Goal: Task Accomplishment & Management: Use online tool/utility

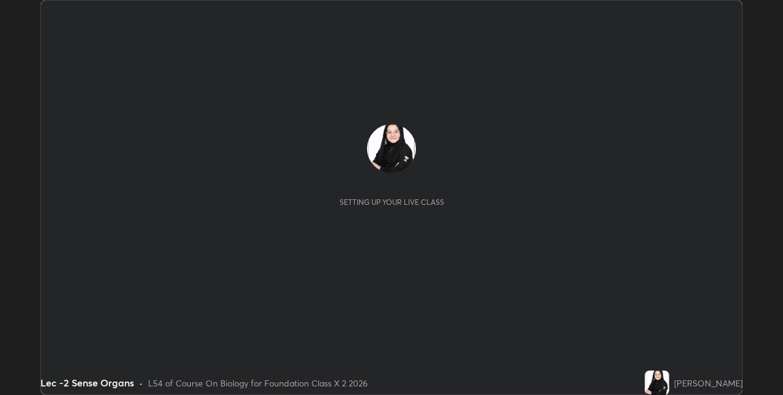
scroll to position [395, 782]
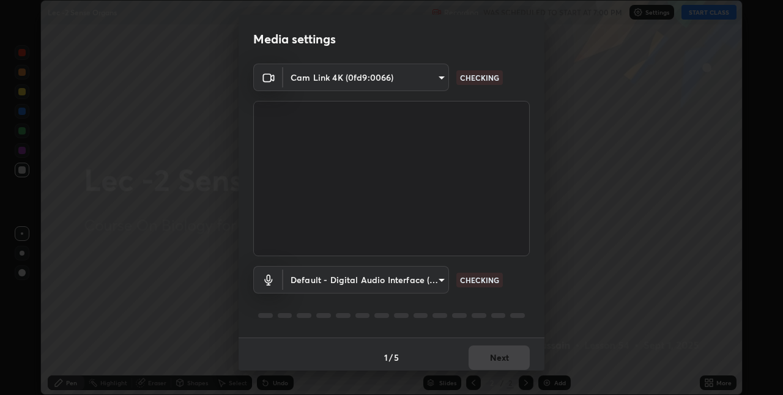
type input "e3e6fd13ef799cde5c9b7fe6f458d6ed022969fe6ce261ce3c0e119950d75ad9"
type input "default"
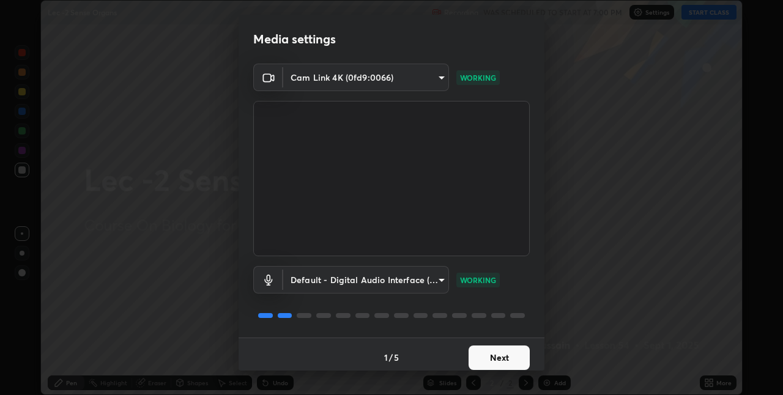
click at [511, 355] on button "Next" at bounding box center [498, 357] width 61 height 24
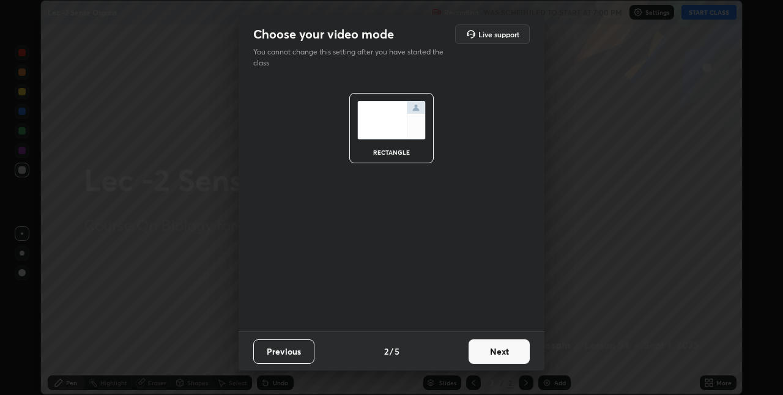
click at [513, 359] on button "Next" at bounding box center [498, 351] width 61 height 24
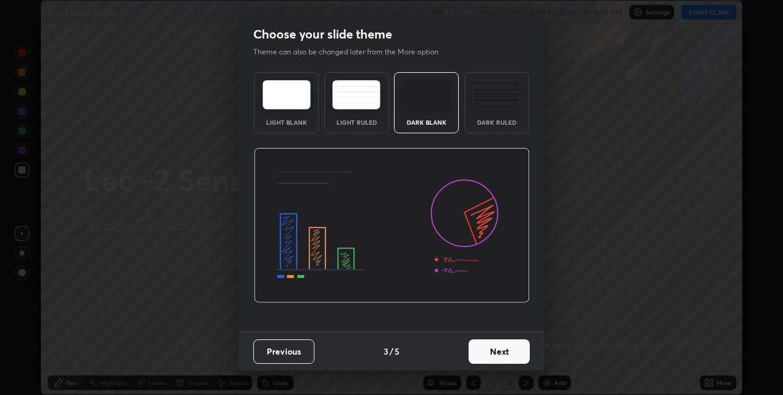
click at [515, 350] on button "Next" at bounding box center [498, 351] width 61 height 24
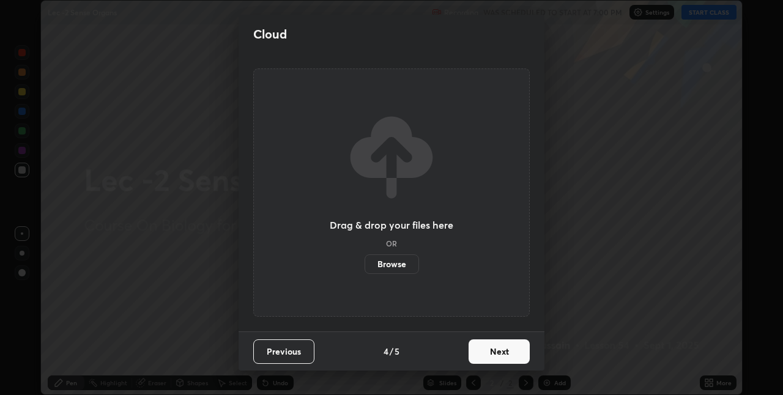
click at [517, 350] on button "Next" at bounding box center [498, 351] width 61 height 24
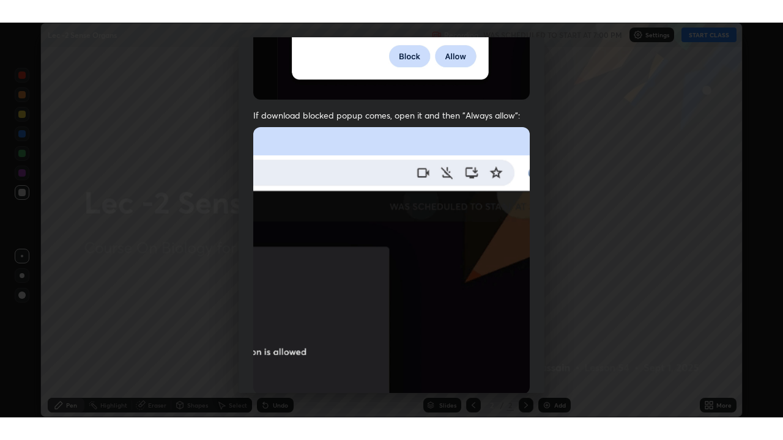
scroll to position [256, 0]
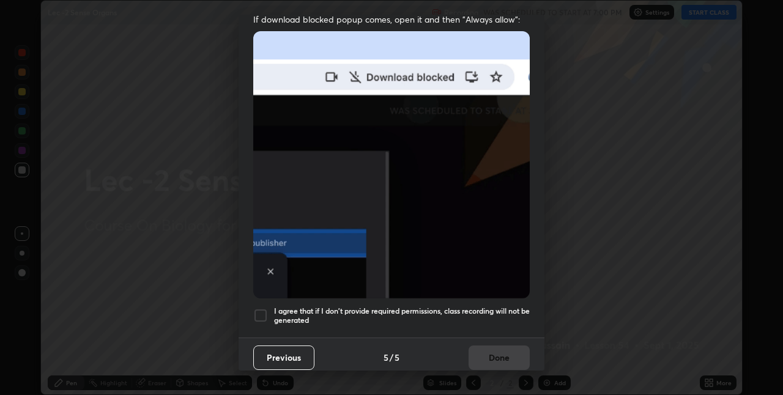
click at [262, 309] on div at bounding box center [260, 315] width 15 height 15
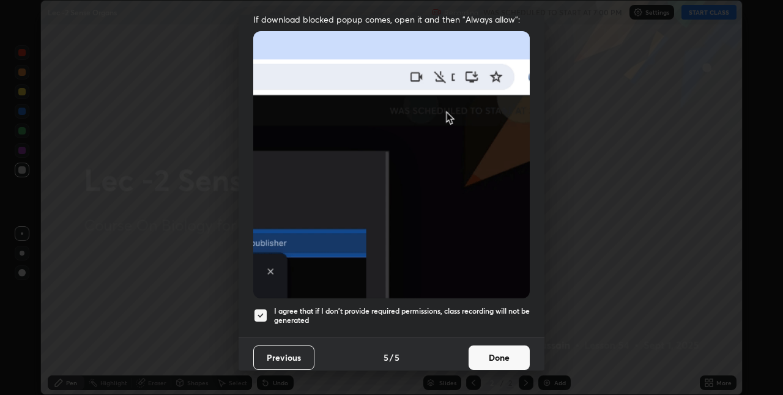
click at [513, 346] on button "Done" at bounding box center [498, 357] width 61 height 24
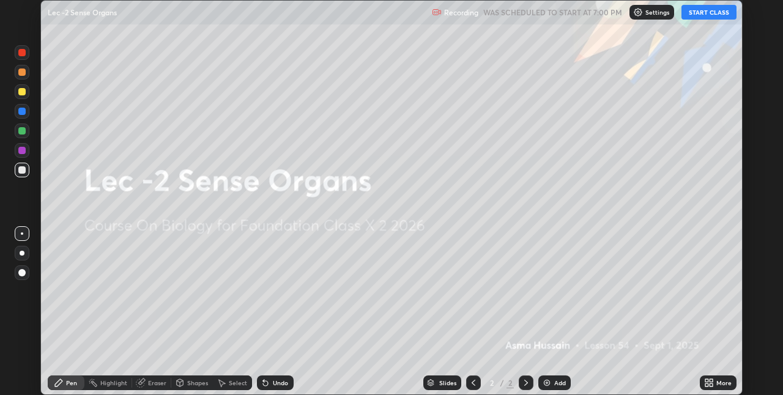
click at [704, 17] on button "START CLASS" at bounding box center [708, 12] width 55 height 15
click at [704, 383] on icon at bounding box center [709, 383] width 10 height 10
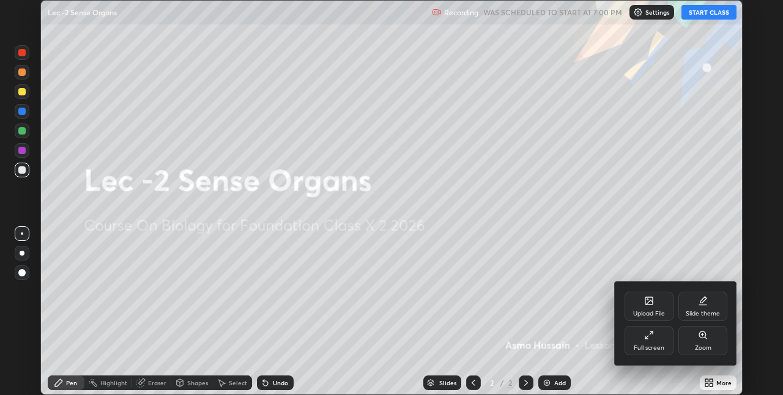
click at [653, 338] on icon at bounding box center [649, 335] width 10 height 10
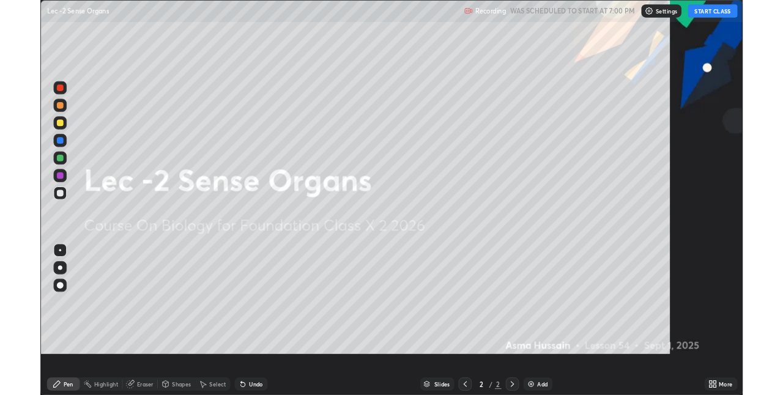
scroll to position [440, 783]
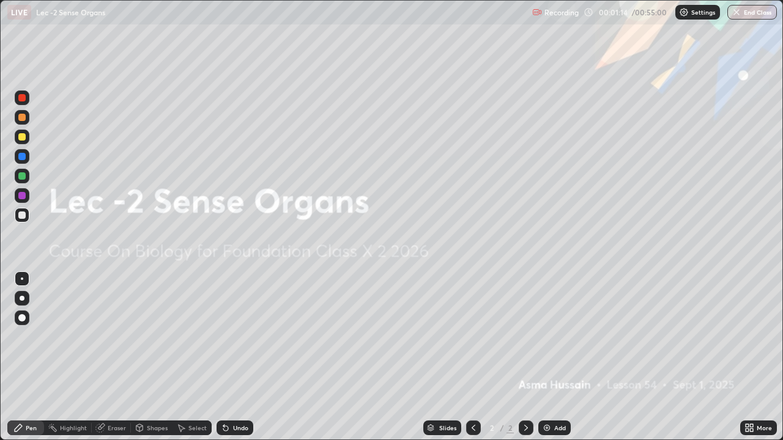
click at [746, 394] on icon at bounding box center [746, 425] width 3 height 3
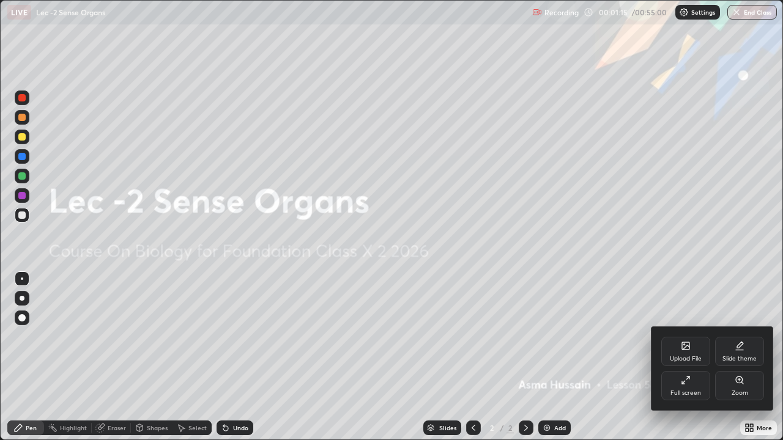
click at [684, 383] on icon at bounding box center [686, 380] width 10 height 10
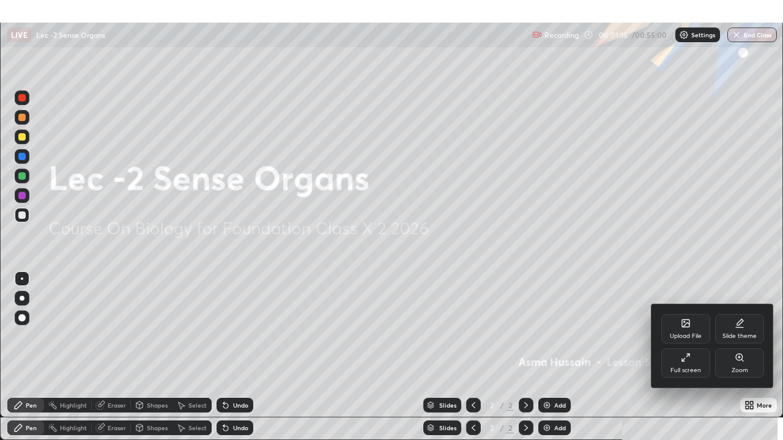
scroll to position [60748, 60361]
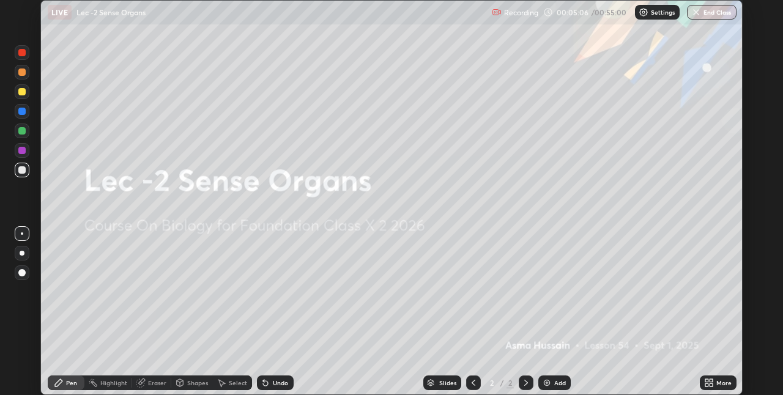
click at [705, 379] on icon at bounding box center [706, 380] width 3 height 3
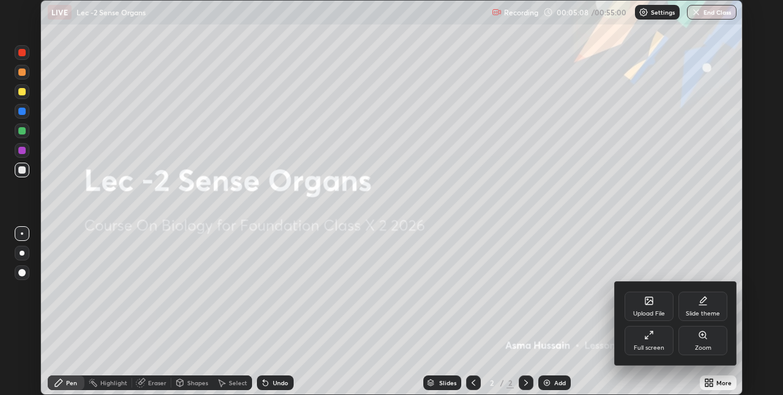
click at [655, 309] on div "Upload File" at bounding box center [648, 306] width 49 height 29
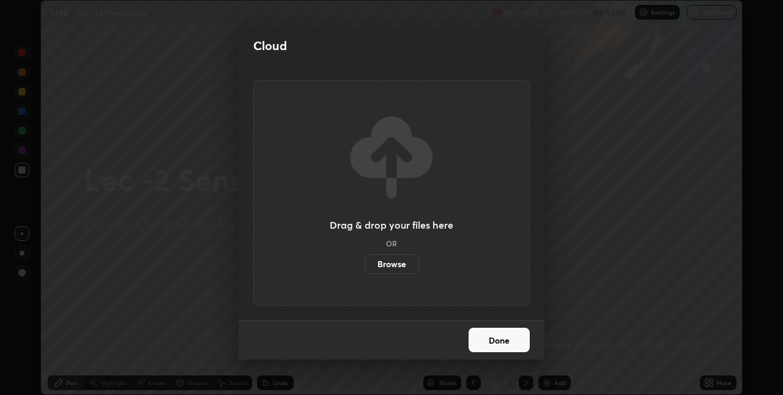
click at [402, 263] on label "Browse" at bounding box center [391, 264] width 54 height 20
click at [364, 263] on input "Browse" at bounding box center [364, 264] width 0 height 20
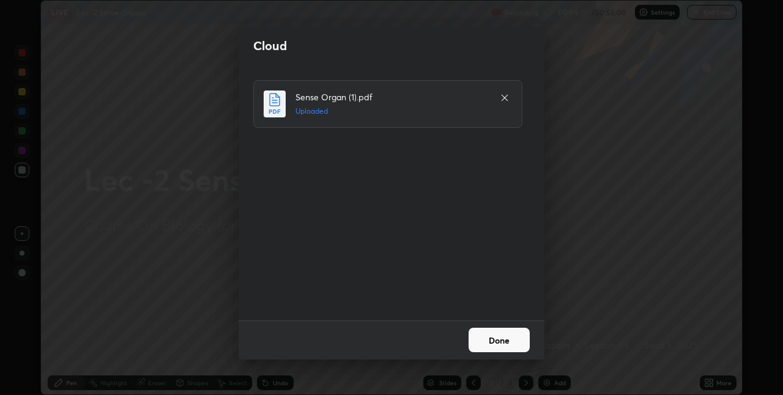
click at [507, 344] on button "Done" at bounding box center [498, 340] width 61 height 24
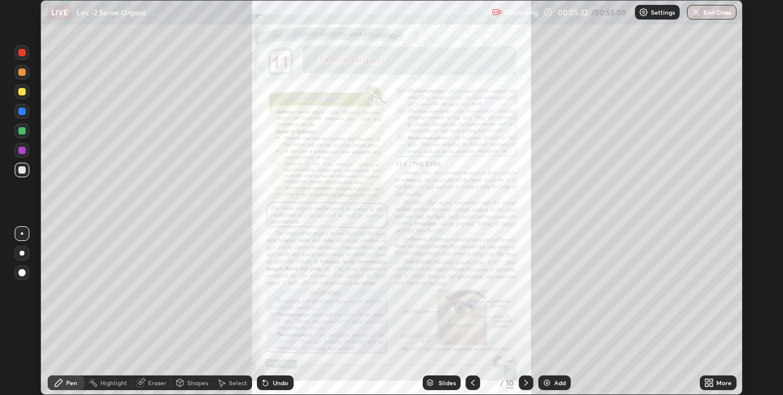
click at [707, 382] on icon at bounding box center [709, 383] width 10 height 10
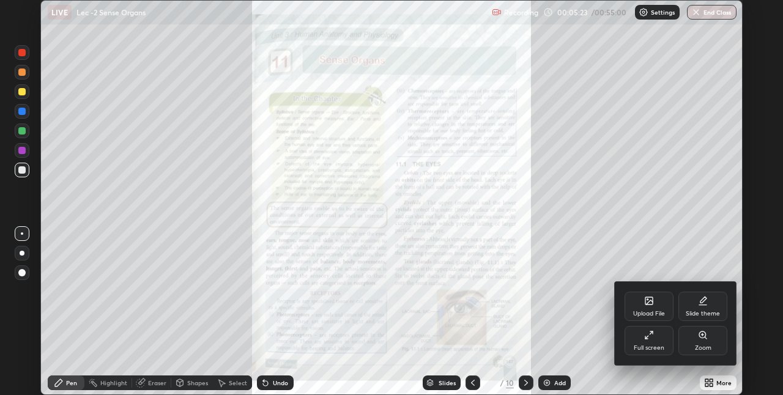
click at [654, 345] on div "Full screen" at bounding box center [648, 348] width 31 height 6
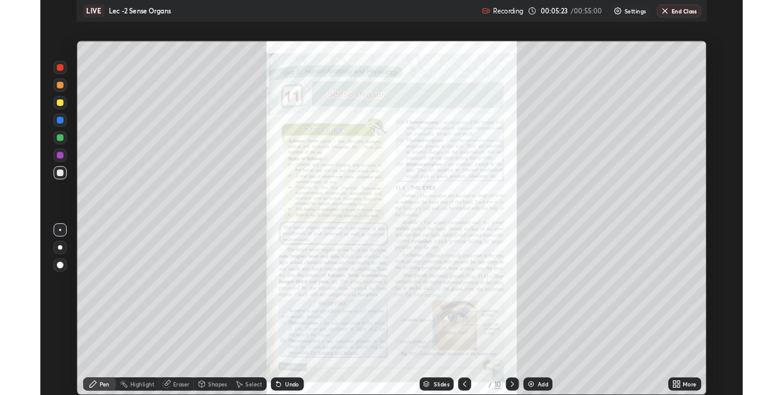
scroll to position [440, 783]
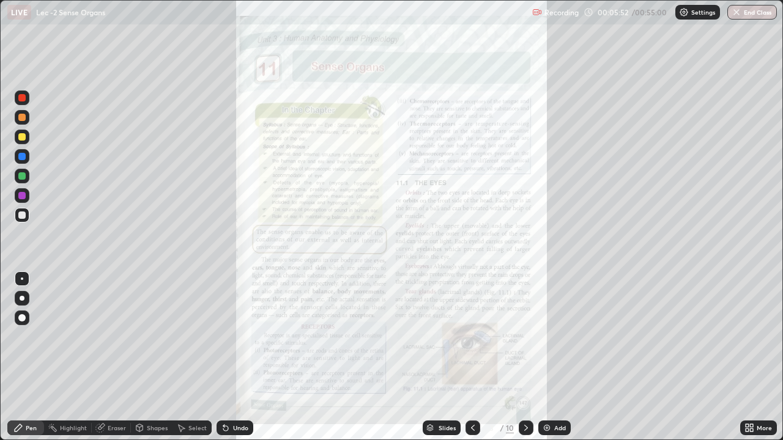
click at [522, 394] on icon at bounding box center [526, 428] width 10 height 10
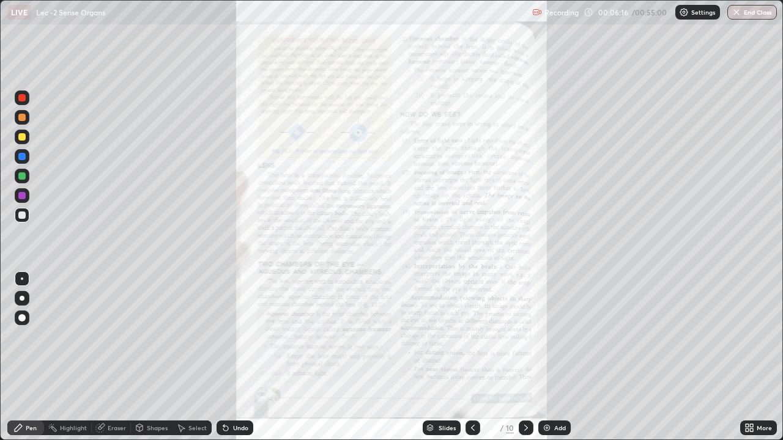
click at [747, 394] on icon at bounding box center [746, 425] width 3 height 3
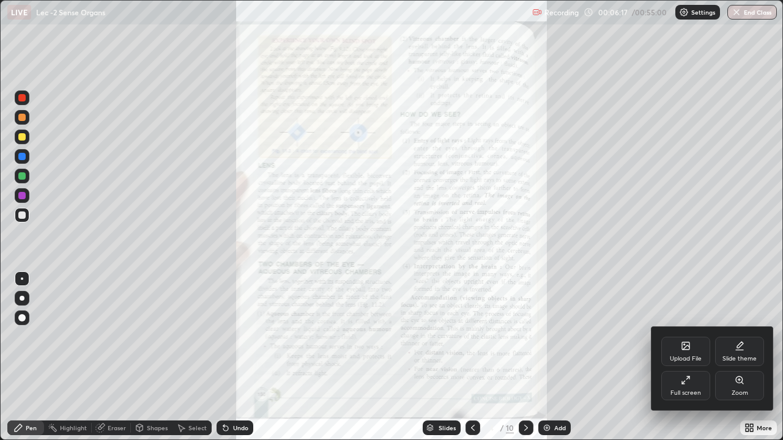
click at [736, 387] on div "Zoom" at bounding box center [739, 385] width 49 height 29
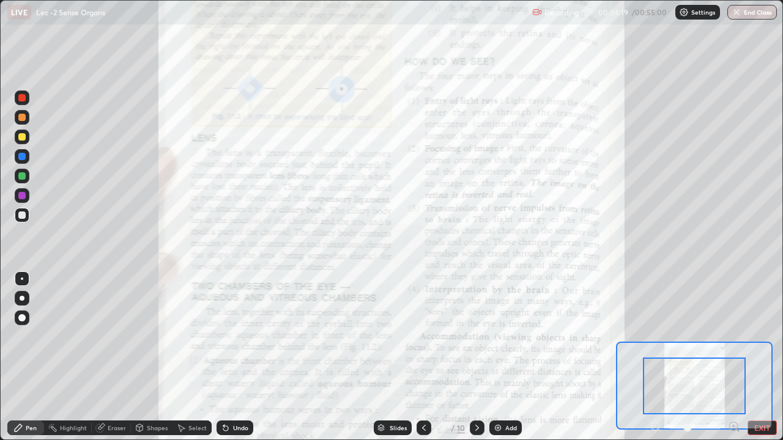
click at [725, 394] on div at bounding box center [694, 386] width 103 height 57
click at [477, 394] on icon at bounding box center [477, 428] width 10 height 10
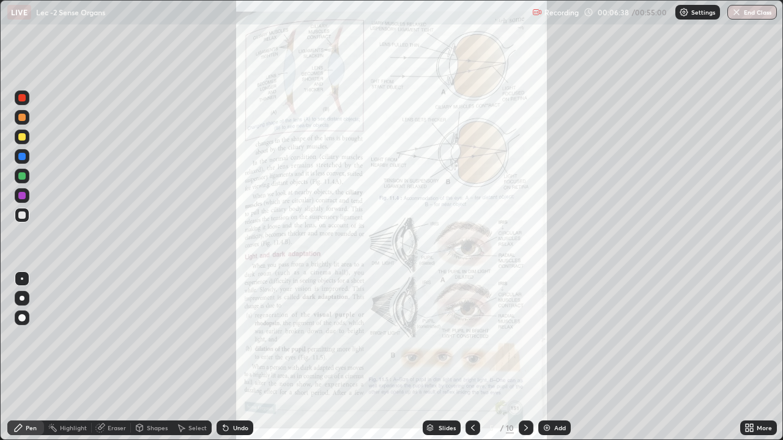
click at [523, 394] on icon at bounding box center [526, 428] width 10 height 10
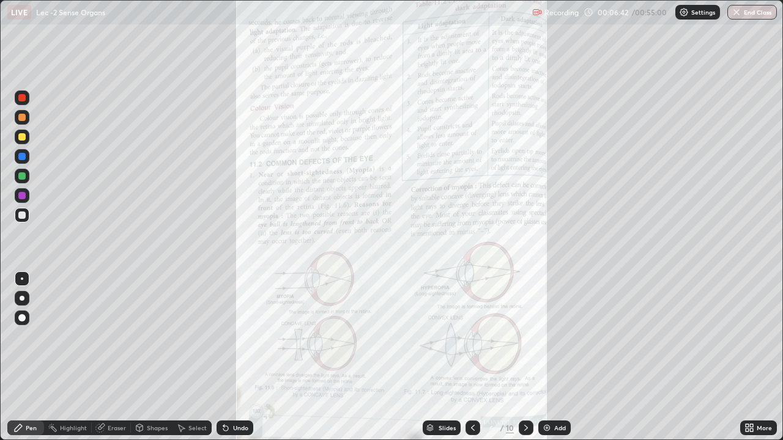
click at [525, 394] on icon at bounding box center [526, 428] width 10 height 10
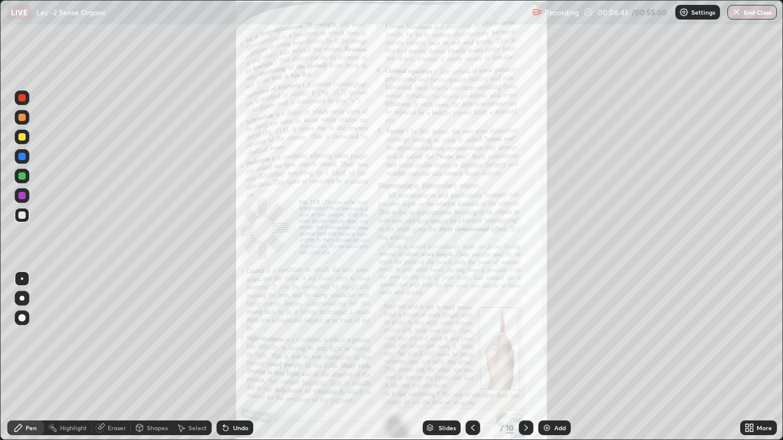
click at [524, 394] on icon at bounding box center [526, 428] width 4 height 6
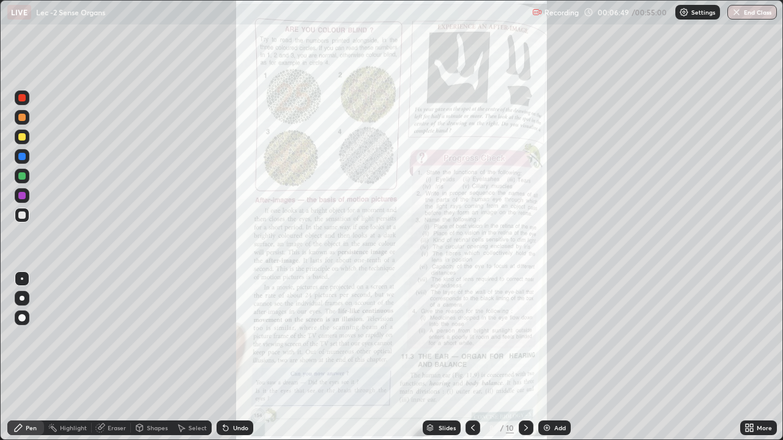
click at [527, 394] on icon at bounding box center [526, 428] width 10 height 10
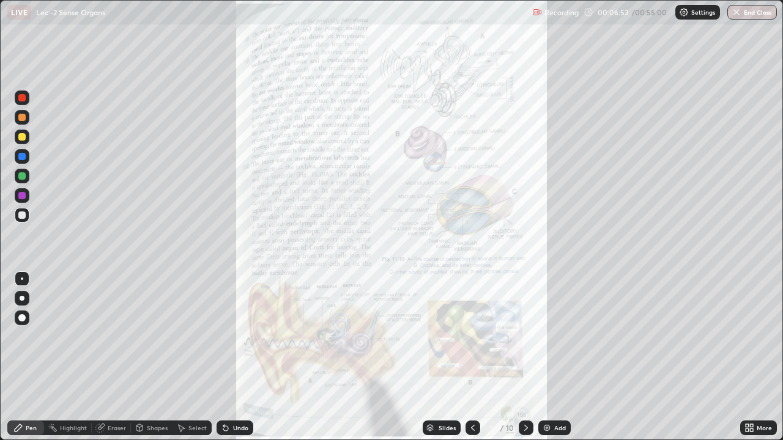
click at [526, 394] on icon at bounding box center [526, 428] width 10 height 10
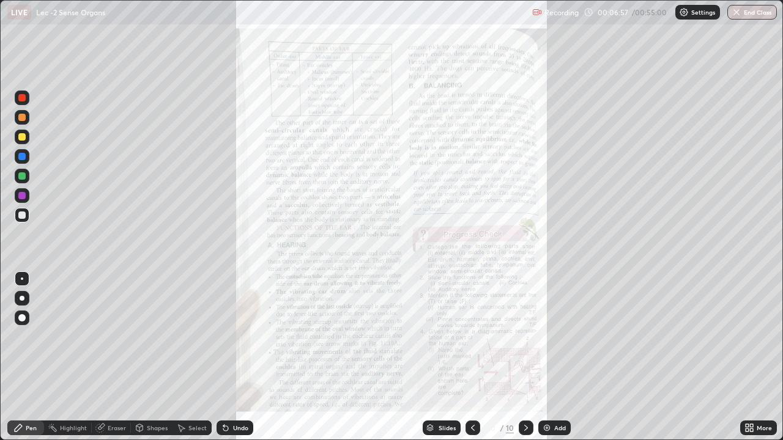
click at [473, 394] on icon at bounding box center [473, 428] width 4 height 6
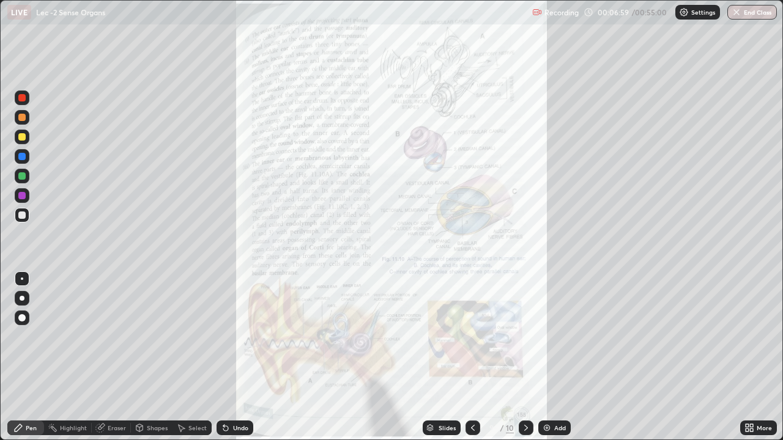
click at [471, 394] on icon at bounding box center [473, 428] width 10 height 10
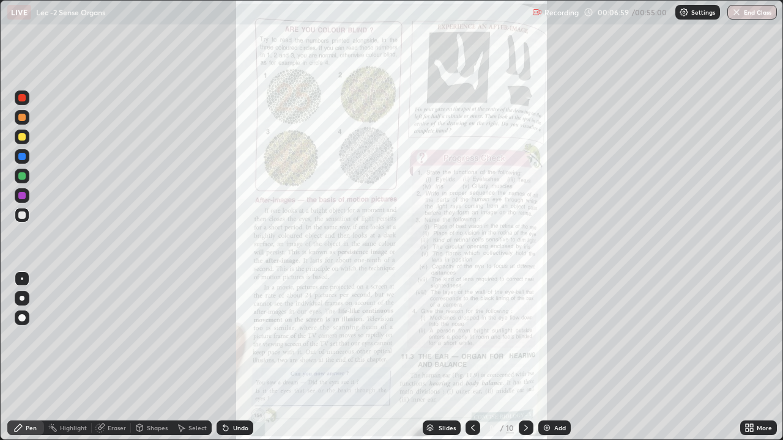
click at [472, 394] on icon at bounding box center [473, 428] width 10 height 10
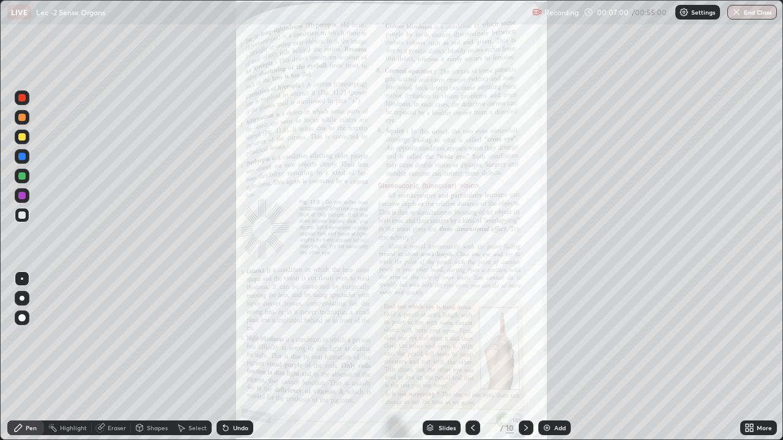
click at [473, 394] on icon at bounding box center [473, 428] width 4 height 6
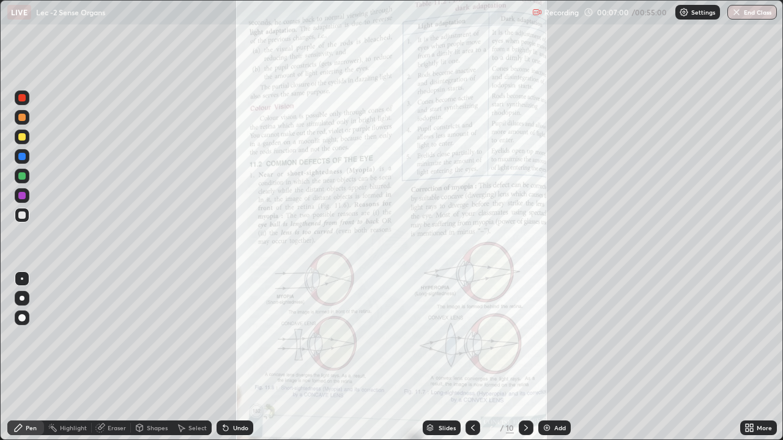
click at [472, 394] on icon at bounding box center [473, 428] width 4 height 6
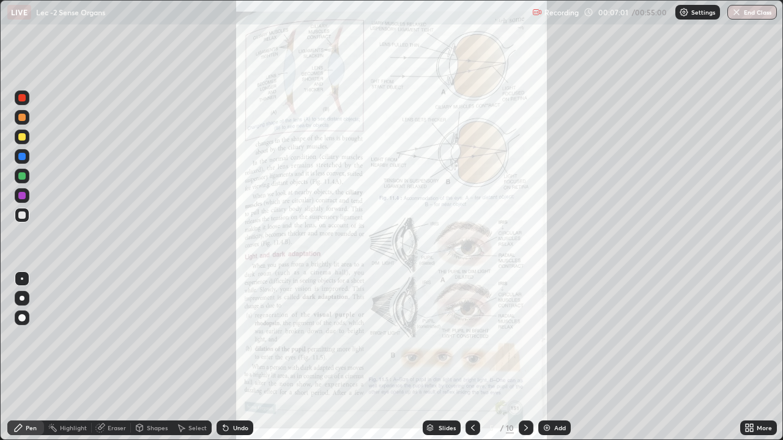
click at [471, 394] on icon at bounding box center [473, 428] width 4 height 6
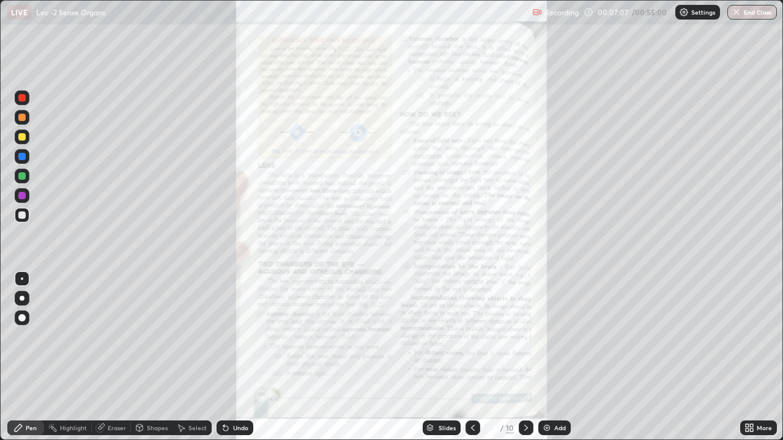
click at [472, 394] on icon at bounding box center [473, 428] width 10 height 10
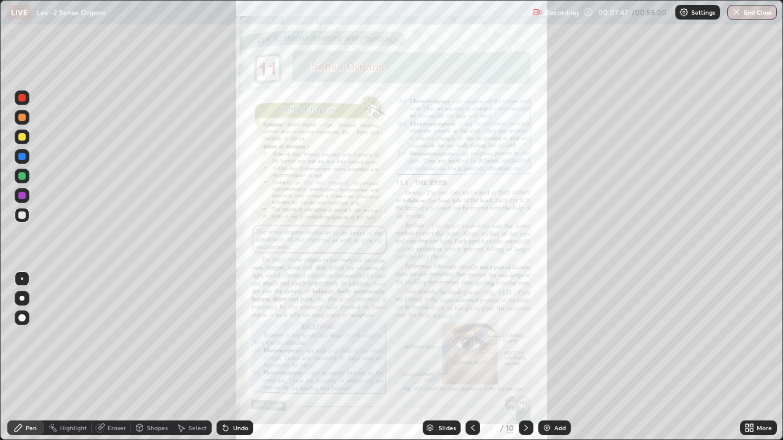
click at [27, 192] on div at bounding box center [22, 195] width 15 height 15
click at [747, 394] on icon at bounding box center [746, 425] width 3 height 3
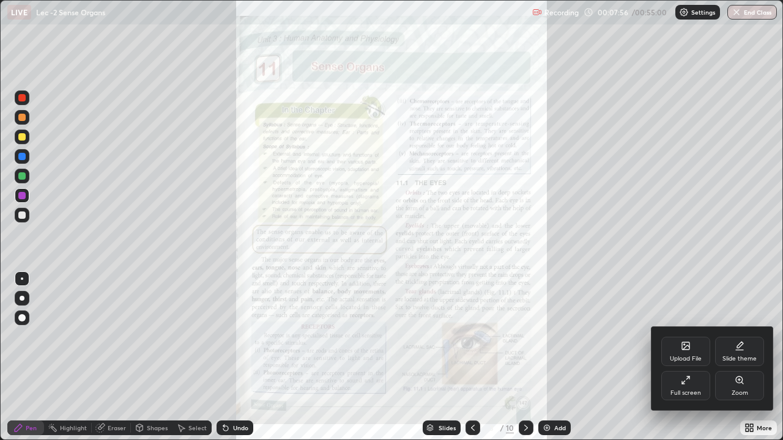
click at [737, 388] on div "Zoom" at bounding box center [739, 385] width 49 height 29
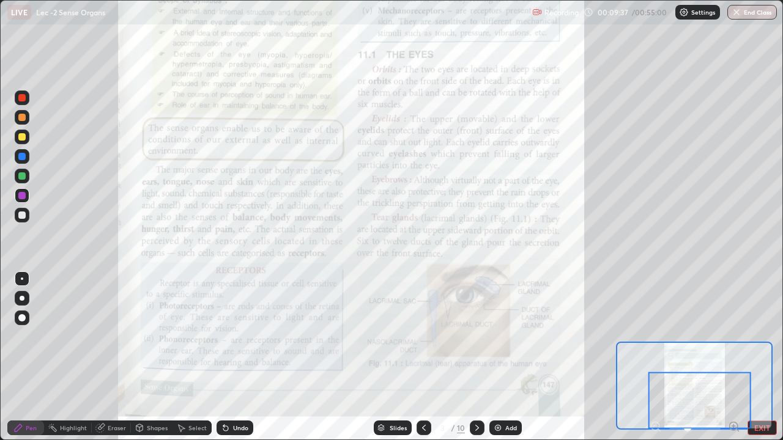
click at [477, 394] on icon at bounding box center [477, 428] width 4 height 6
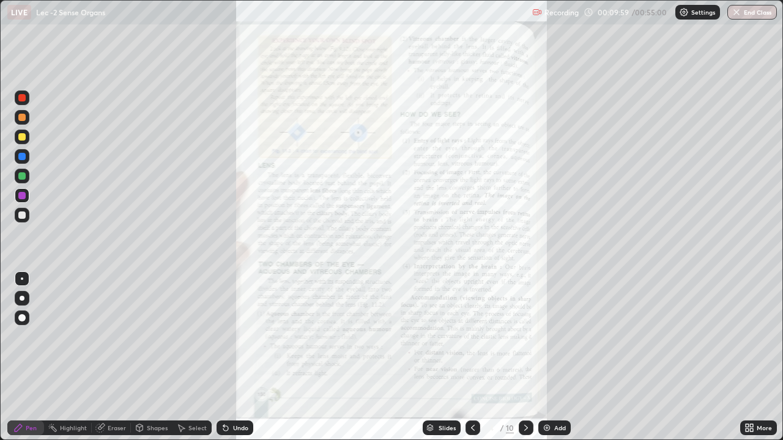
click at [476, 394] on icon at bounding box center [473, 428] width 10 height 10
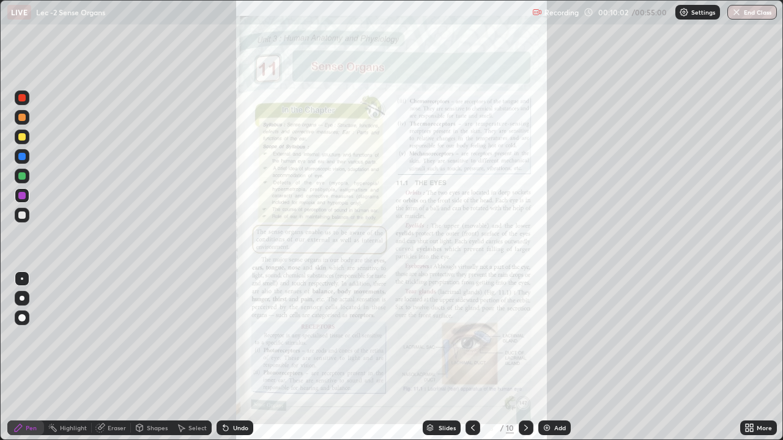
click at [528, 394] on icon at bounding box center [526, 428] width 10 height 10
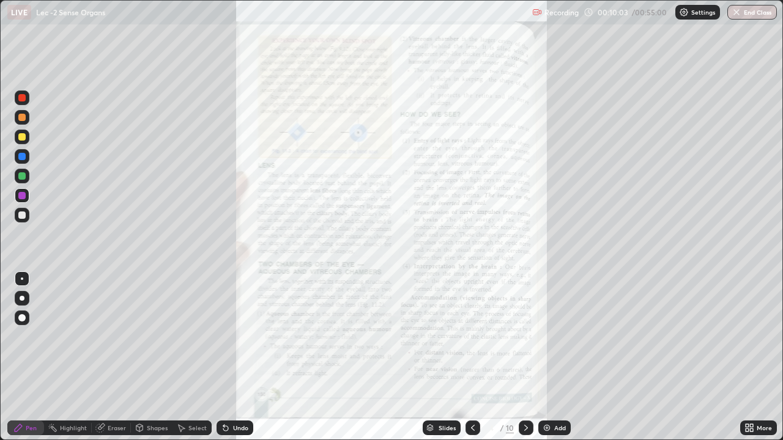
click at [529, 394] on icon at bounding box center [526, 428] width 10 height 10
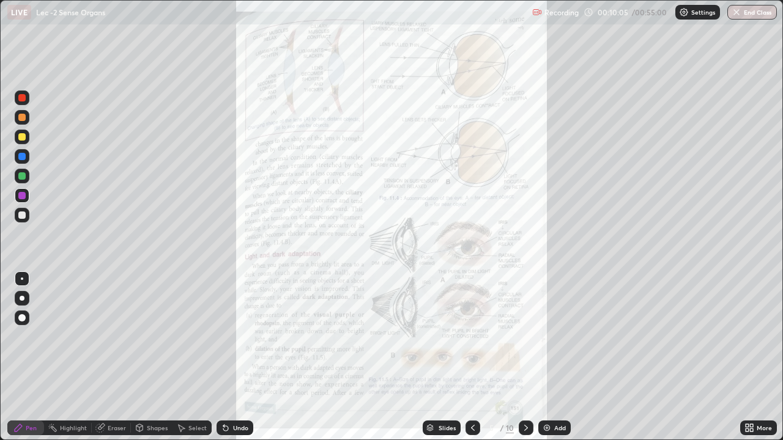
click at [526, 394] on icon at bounding box center [526, 428] width 4 height 6
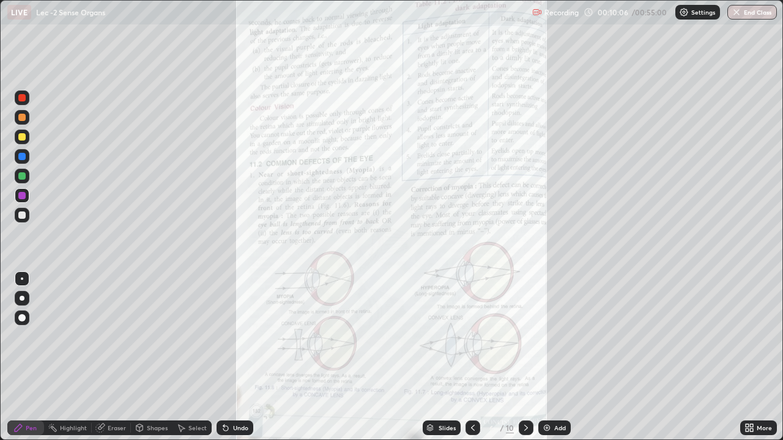
click at [526, 394] on icon at bounding box center [526, 428] width 10 height 10
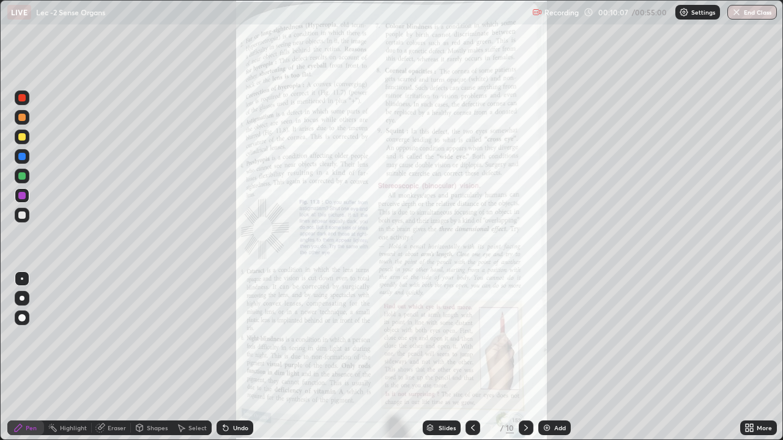
click at [528, 394] on icon at bounding box center [526, 428] width 10 height 10
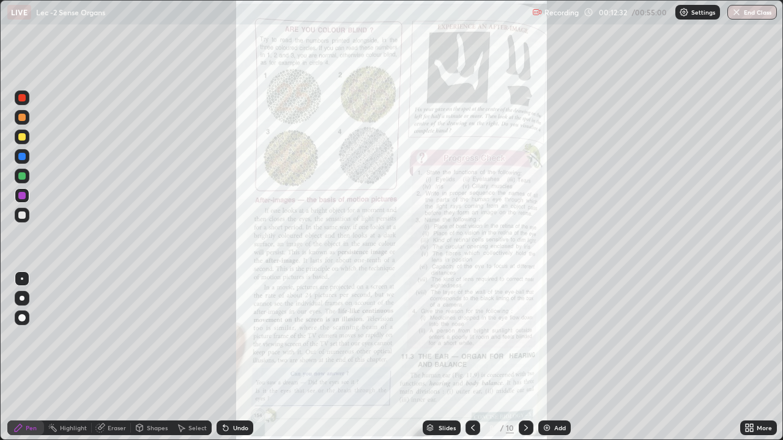
click at [751, 394] on icon at bounding box center [751, 430] width 3 height 3
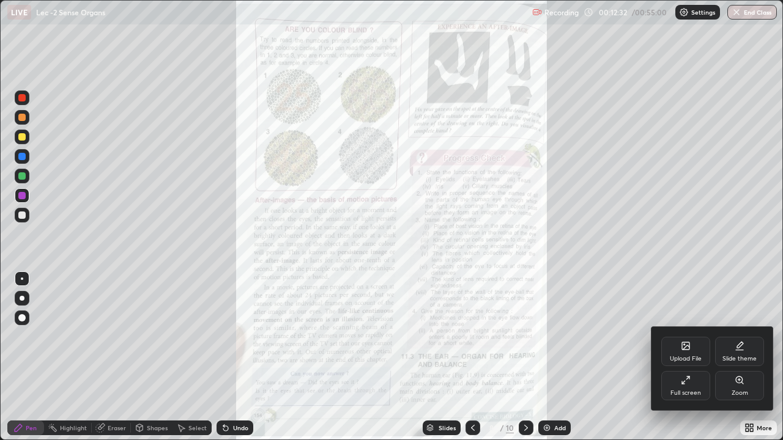
click at [686, 383] on icon at bounding box center [686, 380] width 10 height 10
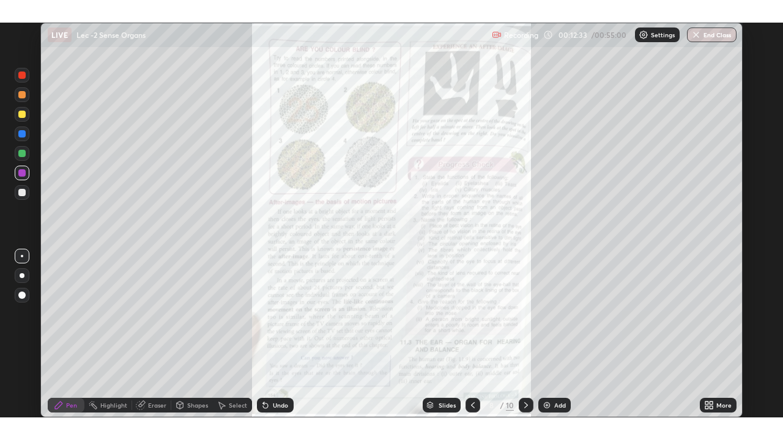
scroll to position [60748, 60361]
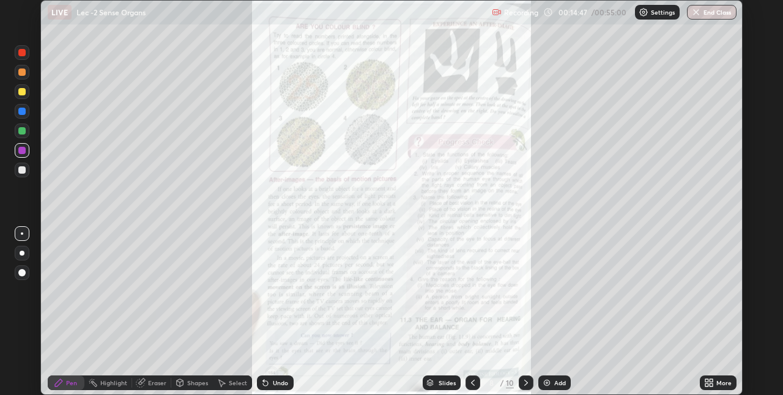
click at [708, 378] on icon at bounding box center [709, 383] width 10 height 10
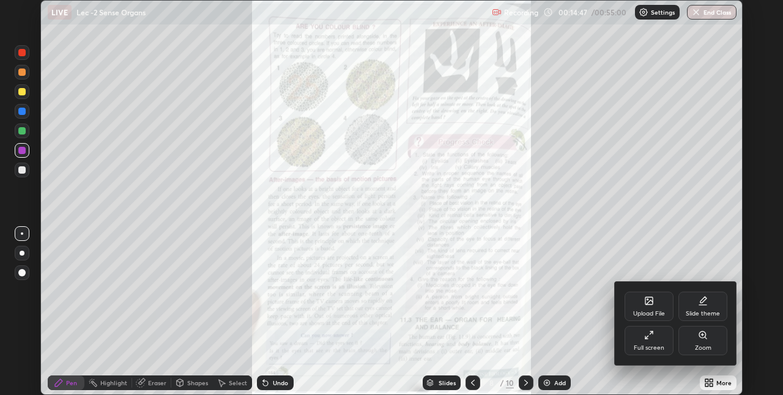
click at [648, 308] on div "Upload File" at bounding box center [648, 306] width 49 height 29
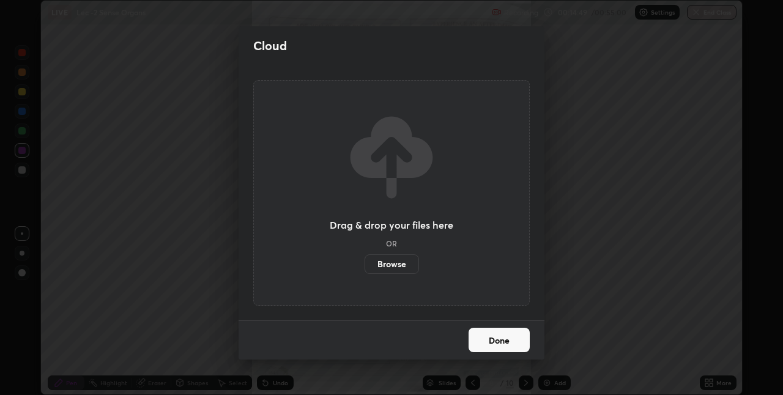
click at [406, 261] on label "Browse" at bounding box center [391, 264] width 54 height 20
click at [364, 261] on input "Browse" at bounding box center [364, 264] width 0 height 20
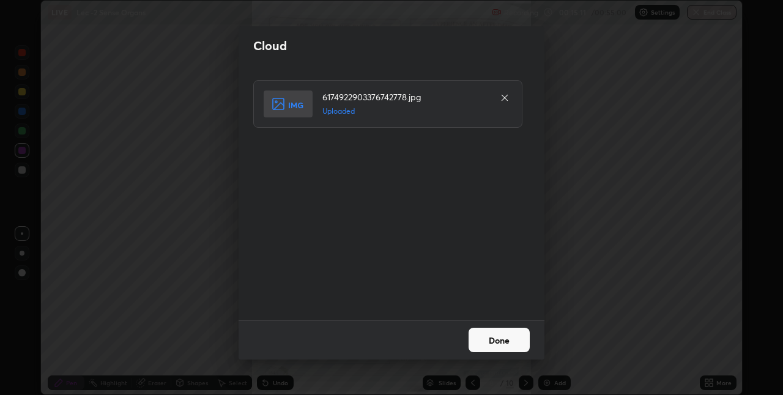
click at [496, 341] on button "Done" at bounding box center [498, 340] width 61 height 24
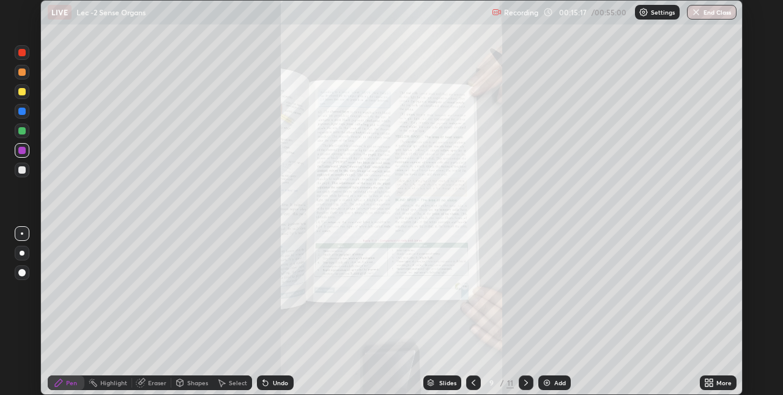
click at [703, 376] on div "More" at bounding box center [717, 382] width 37 height 15
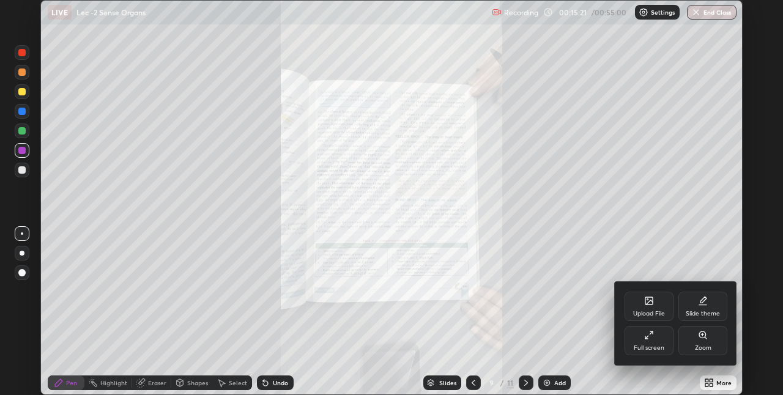
click at [645, 309] on div "Upload File" at bounding box center [648, 306] width 49 height 29
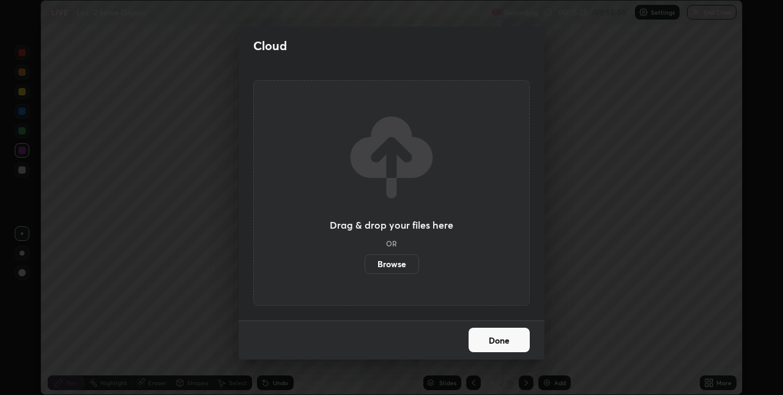
click at [379, 268] on label "Browse" at bounding box center [391, 264] width 54 height 20
click at [364, 268] on input "Browse" at bounding box center [364, 264] width 0 height 20
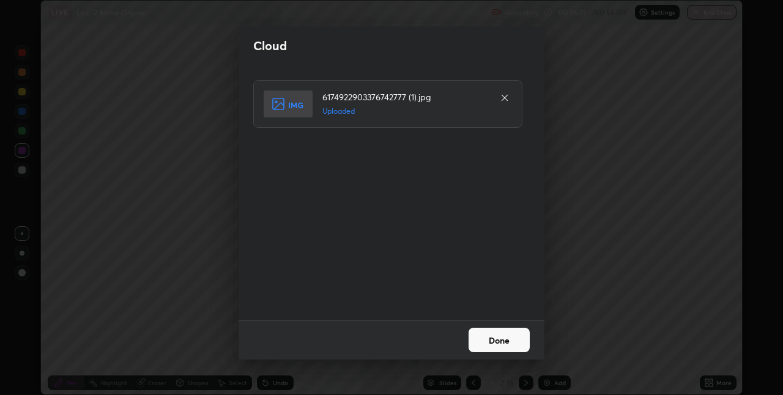
click at [498, 340] on button "Done" at bounding box center [498, 340] width 61 height 24
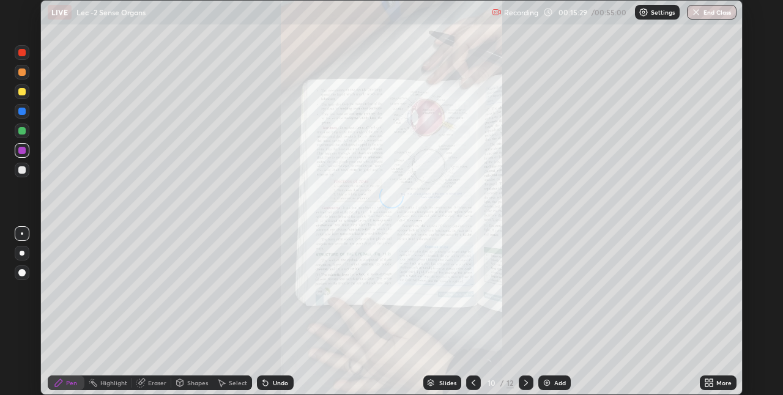
click at [701, 380] on div "More" at bounding box center [717, 382] width 37 height 15
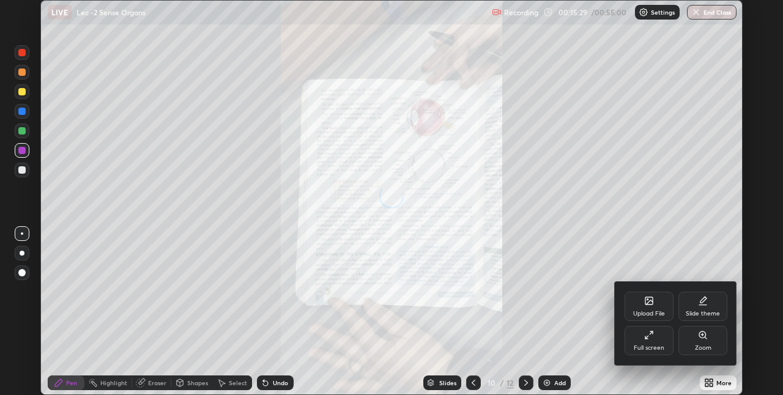
click at [649, 311] on div "Upload File" at bounding box center [649, 314] width 32 height 6
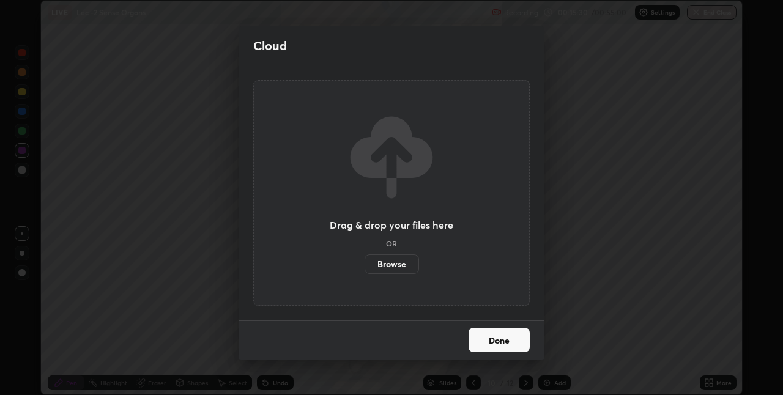
click at [404, 256] on label "Browse" at bounding box center [391, 264] width 54 height 20
click at [364, 256] on input "Browse" at bounding box center [364, 264] width 0 height 20
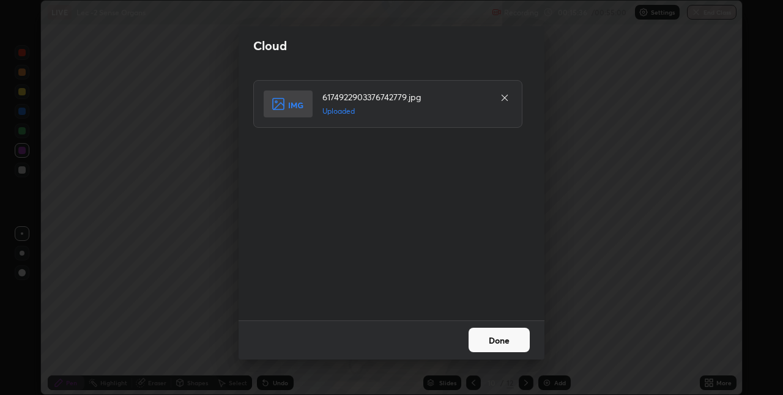
click at [502, 340] on button "Done" at bounding box center [498, 340] width 61 height 24
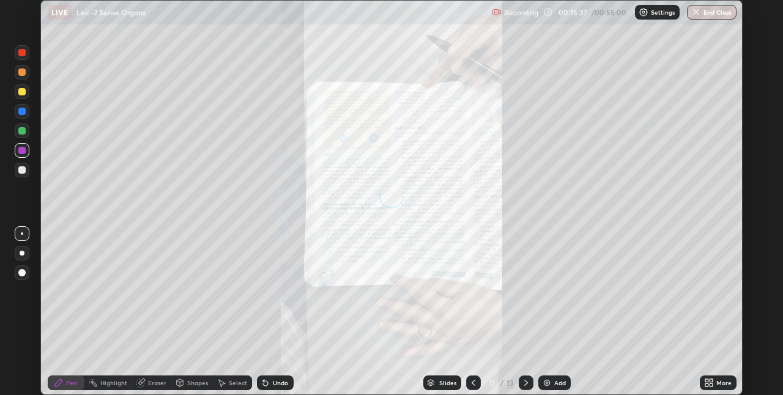
click at [698, 380] on div "Slides 11 / 13 Add" at bounding box center [496, 383] width 406 height 24
click at [706, 380] on icon at bounding box center [706, 380] width 3 height 3
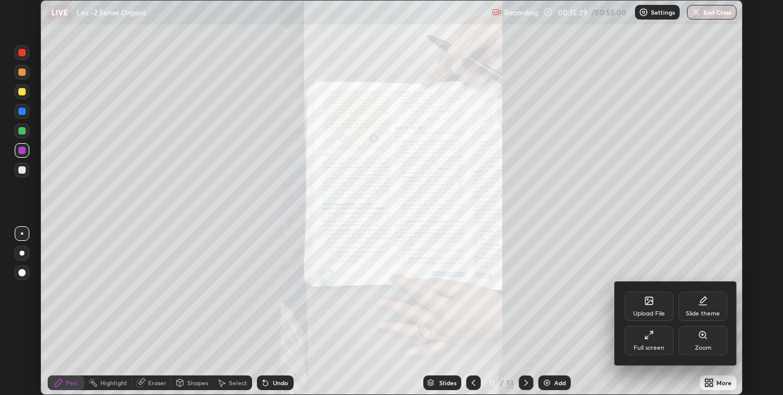
click at [651, 306] on div "Upload File" at bounding box center [648, 306] width 49 height 29
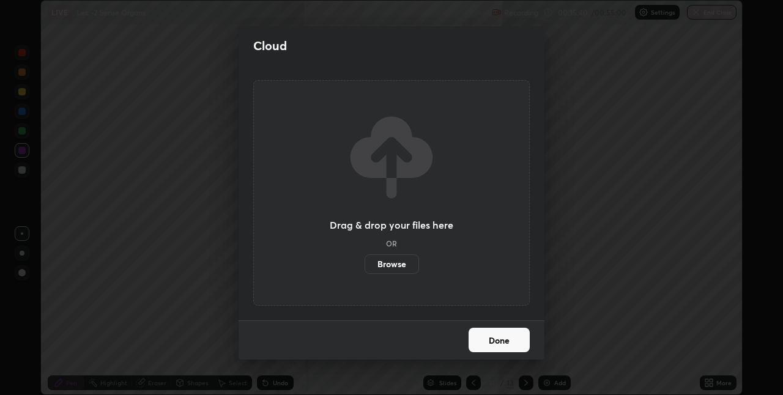
click at [411, 262] on label "Browse" at bounding box center [391, 264] width 54 height 20
click at [364, 262] on input "Browse" at bounding box center [364, 264] width 0 height 20
click at [515, 339] on button "Done" at bounding box center [498, 340] width 61 height 24
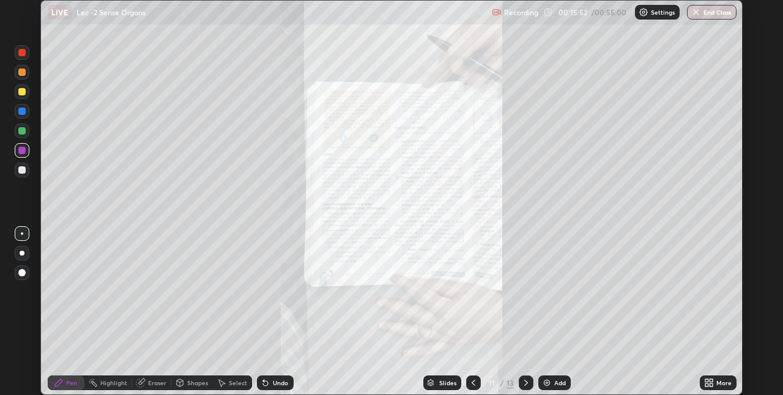
click at [709, 380] on icon at bounding box center [710, 380] width 3 height 3
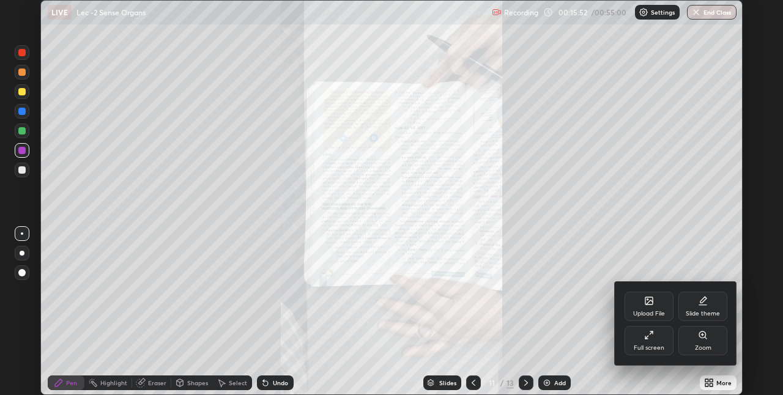
click at [699, 339] on icon at bounding box center [703, 335] width 10 height 10
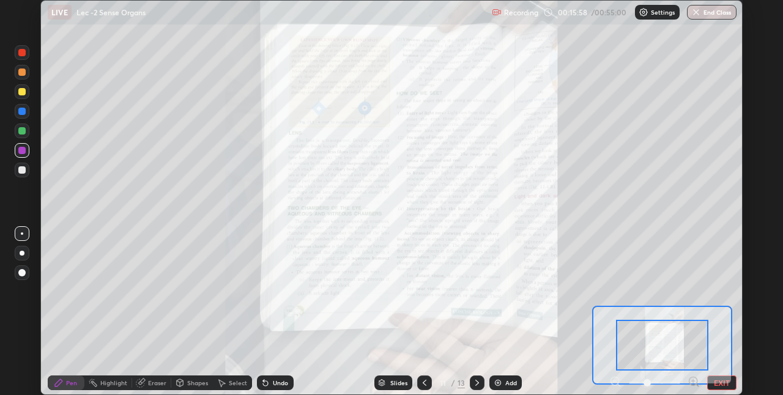
click at [423, 383] on icon at bounding box center [424, 383] width 10 height 10
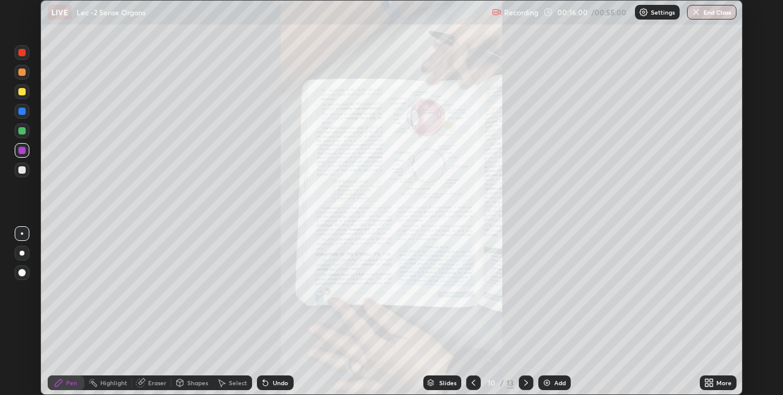
click at [472, 382] on icon at bounding box center [473, 383] width 10 height 10
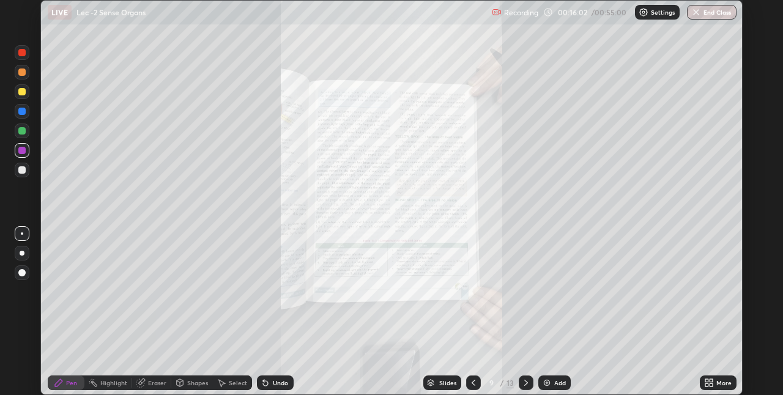
click at [473, 383] on icon at bounding box center [473, 383] width 10 height 10
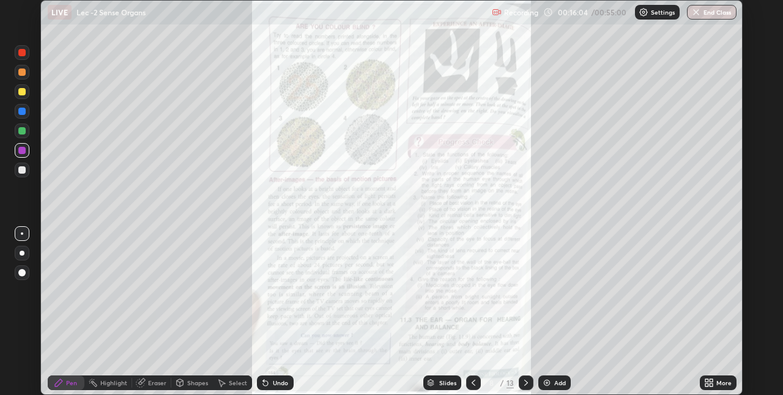
click at [525, 385] on icon at bounding box center [526, 383] width 10 height 10
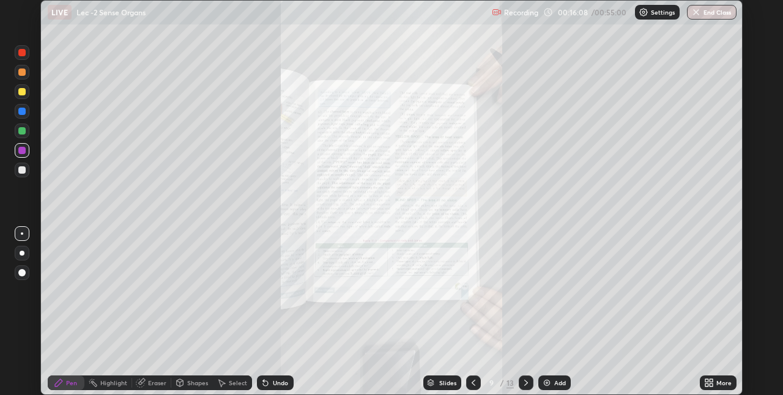
click at [523, 379] on icon at bounding box center [526, 383] width 10 height 10
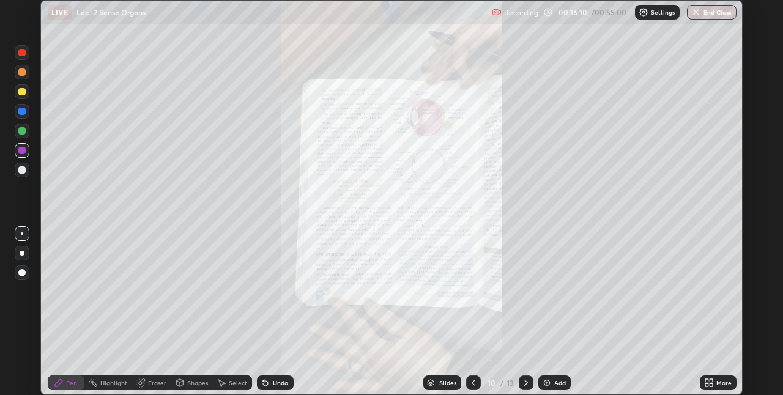
click at [706, 382] on icon at bounding box center [709, 383] width 10 height 10
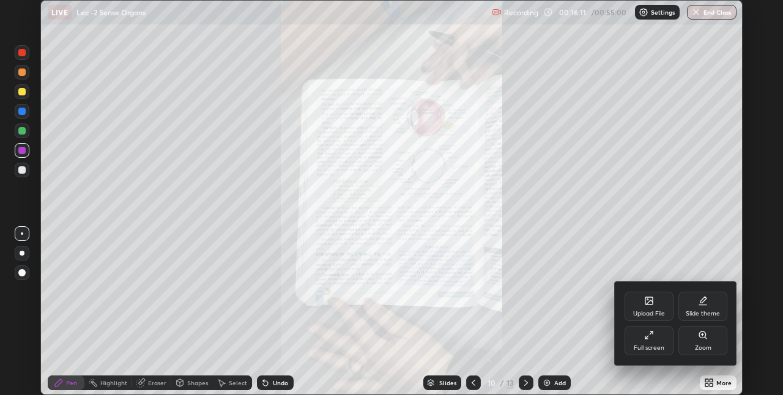
click at [701, 342] on div "Zoom" at bounding box center [702, 340] width 49 height 29
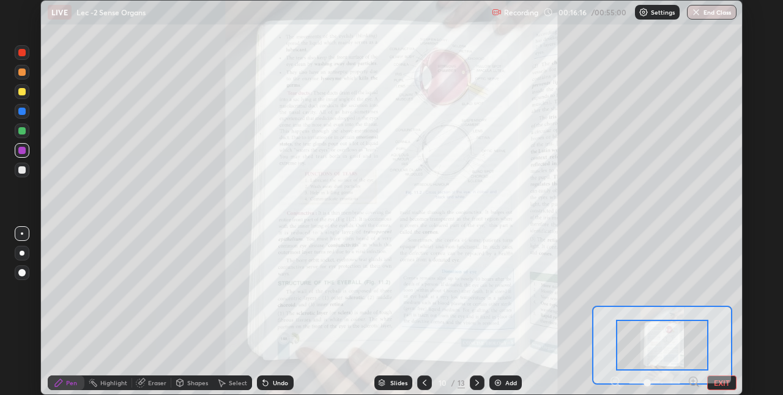
click at [695, 382] on icon at bounding box center [693, 381] width 12 height 12
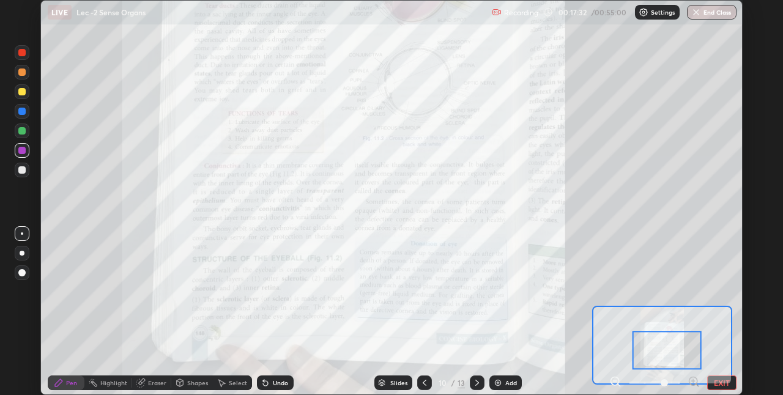
click at [150, 380] on div "Eraser" at bounding box center [157, 383] width 18 height 6
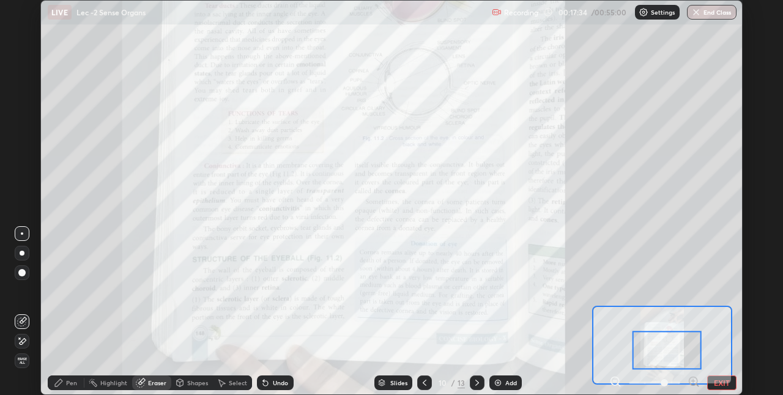
click at [68, 382] on div "Pen" at bounding box center [71, 383] width 11 height 6
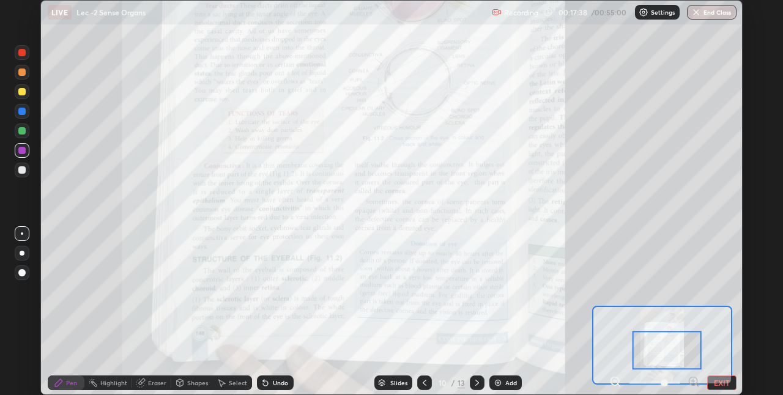
click at [23, 169] on div at bounding box center [21, 169] width 7 height 7
click at [20, 273] on div at bounding box center [21, 272] width 7 height 7
click at [22, 112] on div at bounding box center [21, 111] width 7 height 7
click at [23, 171] on div at bounding box center [21, 169] width 7 height 7
click at [476, 377] on div at bounding box center [477, 382] width 15 height 15
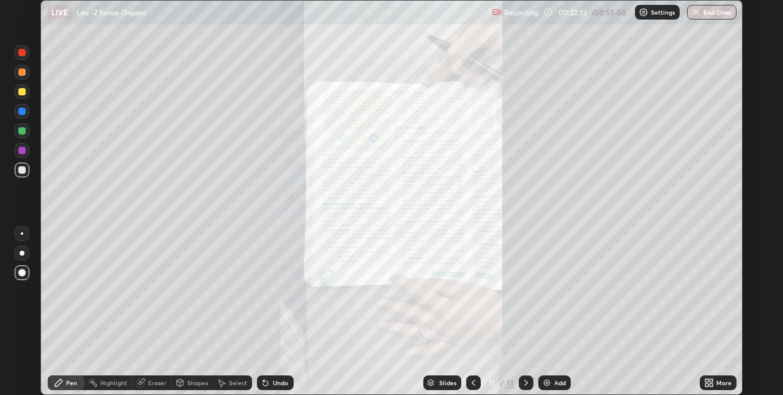
click at [472, 383] on icon at bounding box center [473, 383] width 10 height 10
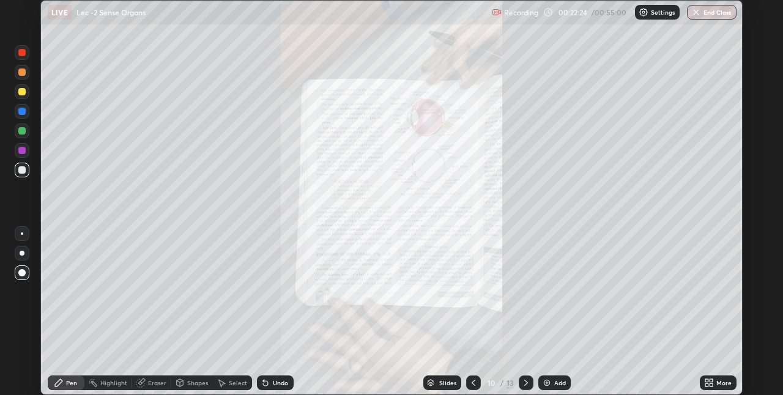
click at [525, 383] on icon at bounding box center [526, 383] width 10 height 10
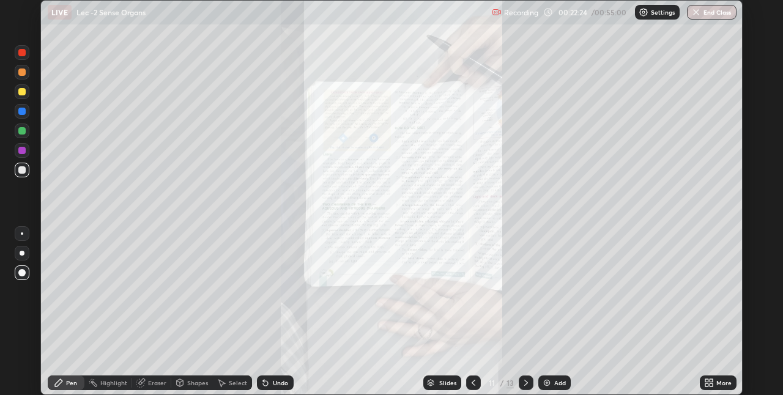
click at [525, 383] on icon at bounding box center [526, 383] width 10 height 10
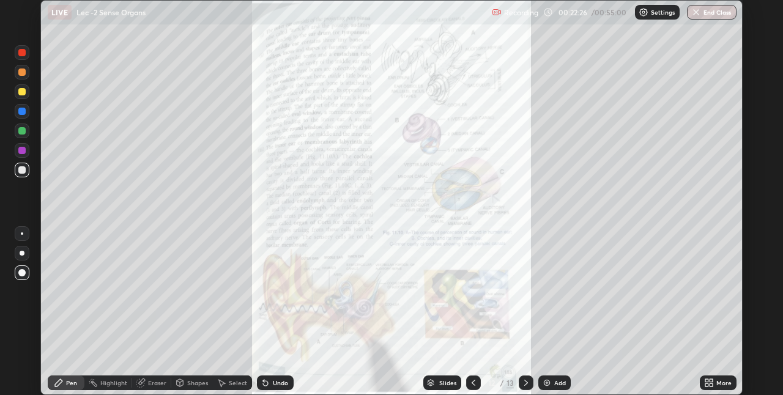
click at [471, 380] on icon at bounding box center [473, 383] width 10 height 10
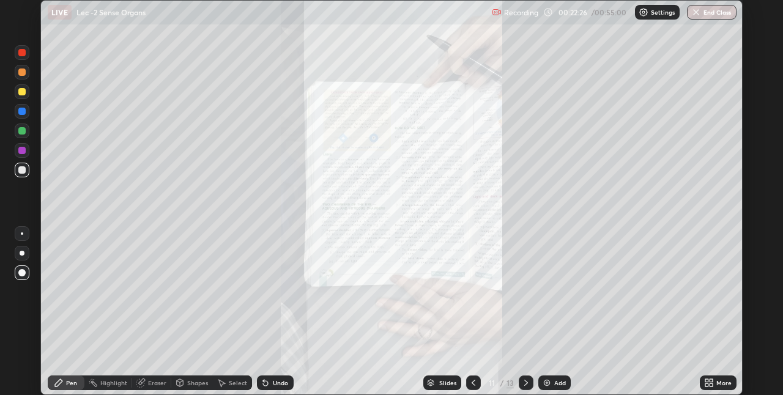
click at [471, 380] on icon at bounding box center [473, 383] width 10 height 10
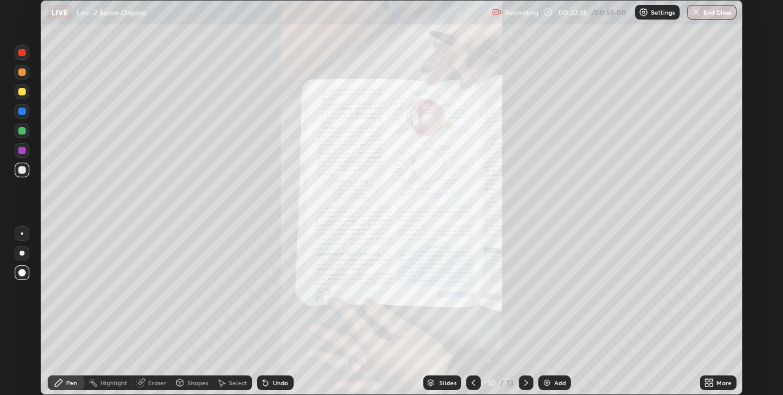
click at [472, 383] on icon at bounding box center [473, 383] width 10 height 10
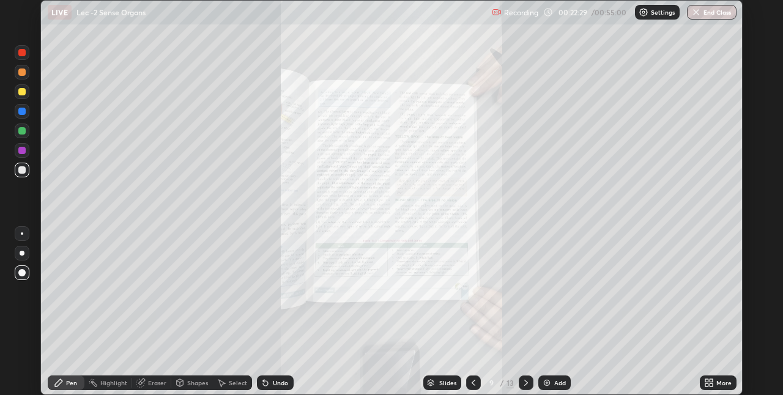
click at [706, 380] on icon at bounding box center [706, 380] width 3 height 3
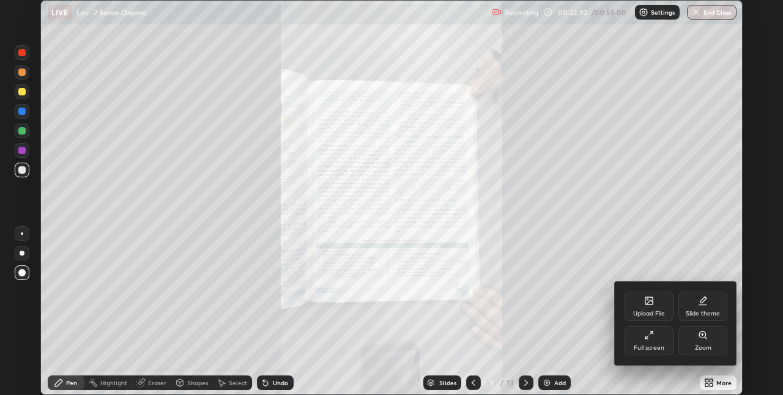
click at [695, 336] on div "Zoom" at bounding box center [702, 340] width 49 height 29
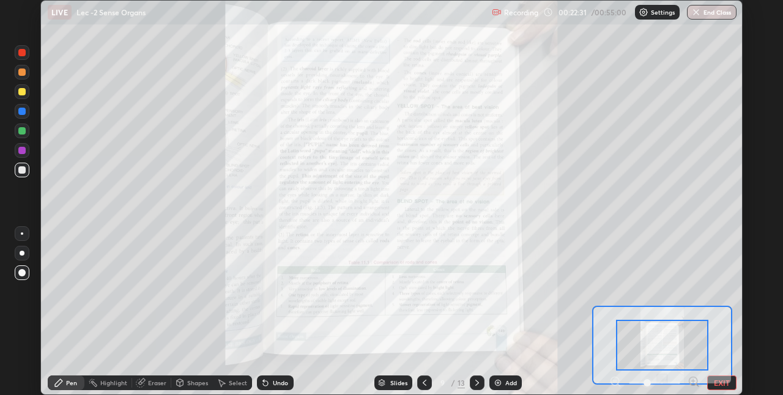
click at [693, 381] on icon at bounding box center [693, 381] width 3 height 0
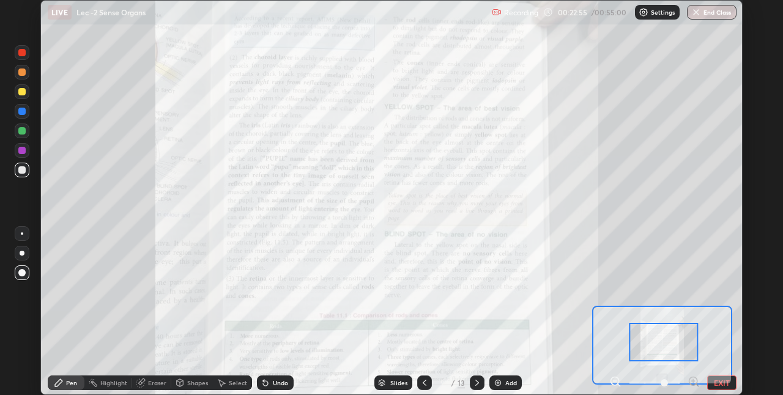
click at [476, 383] on icon at bounding box center [477, 383] width 10 height 10
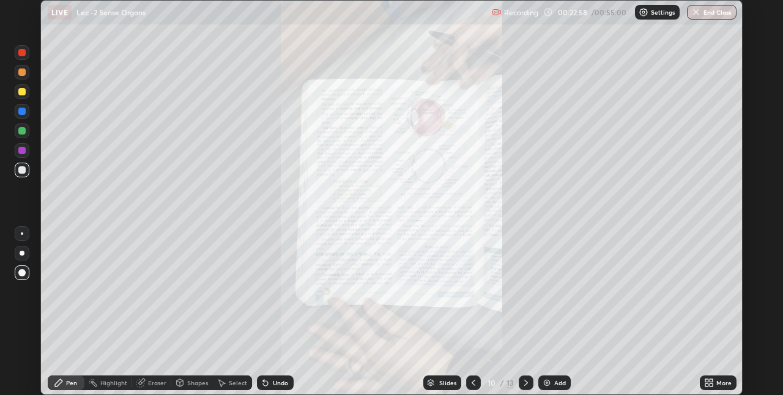
click at [525, 383] on icon at bounding box center [526, 383] width 10 height 10
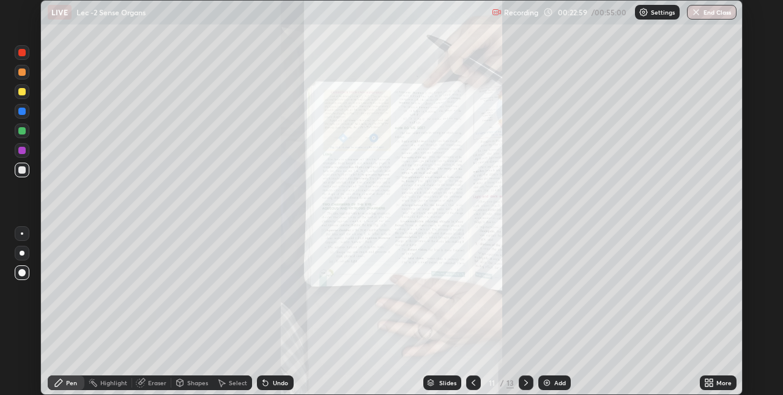
click at [471, 380] on icon at bounding box center [473, 383] width 10 height 10
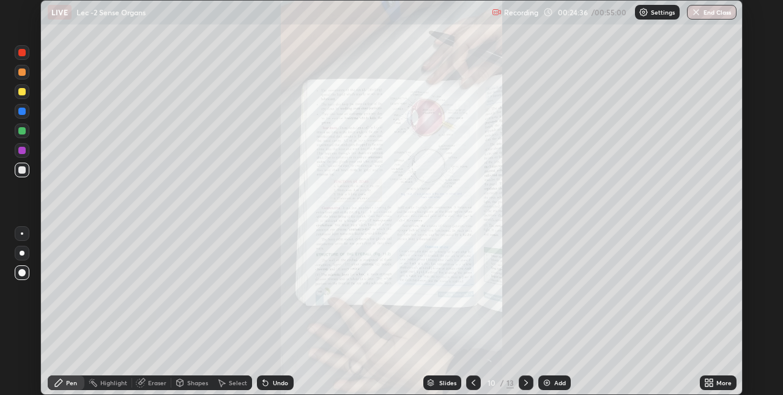
click at [710, 380] on icon at bounding box center [710, 380] width 3 height 3
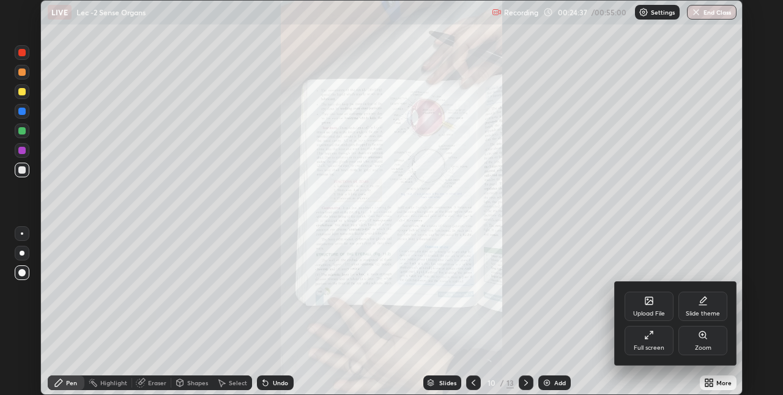
click at [706, 345] on div "Zoom" at bounding box center [703, 348] width 17 height 6
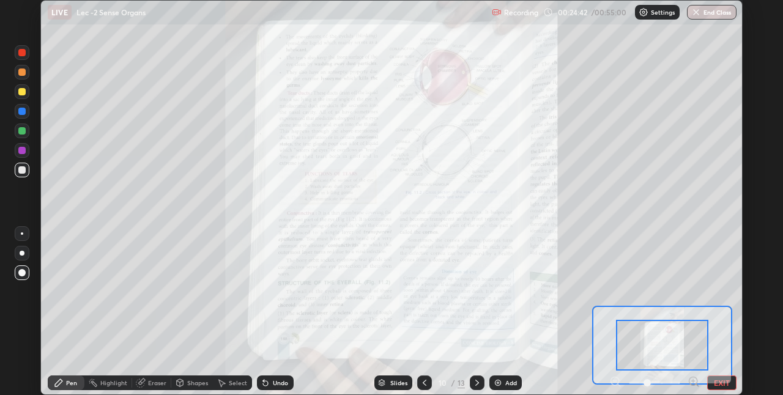
click at [700, 375] on div "EXIT" at bounding box center [672, 382] width 127 height 15
click at [693, 381] on icon at bounding box center [693, 381] width 3 height 0
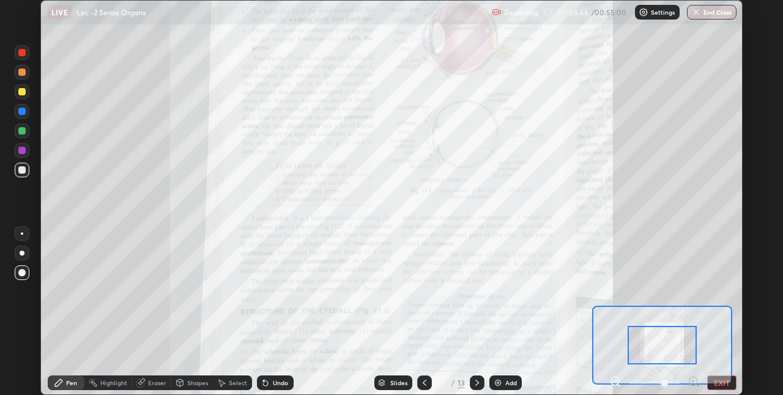
click at [693, 381] on icon at bounding box center [693, 381] width 3 height 0
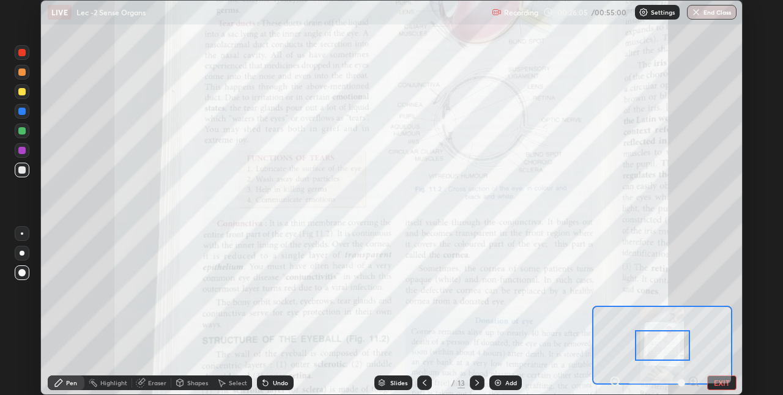
click at [21, 155] on div at bounding box center [22, 150] width 15 height 15
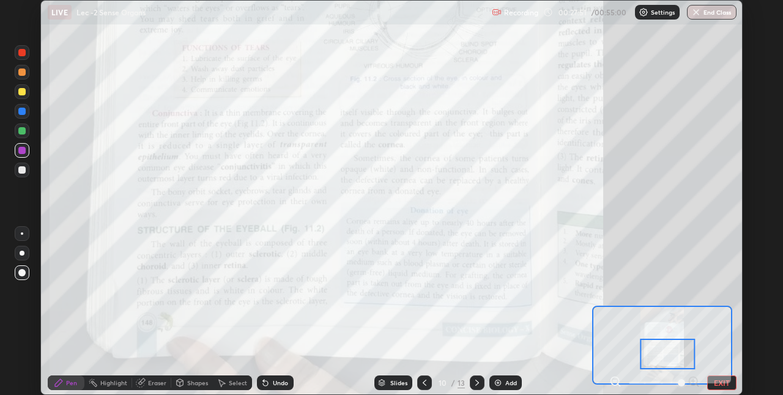
click at [474, 378] on icon at bounding box center [477, 383] width 10 height 10
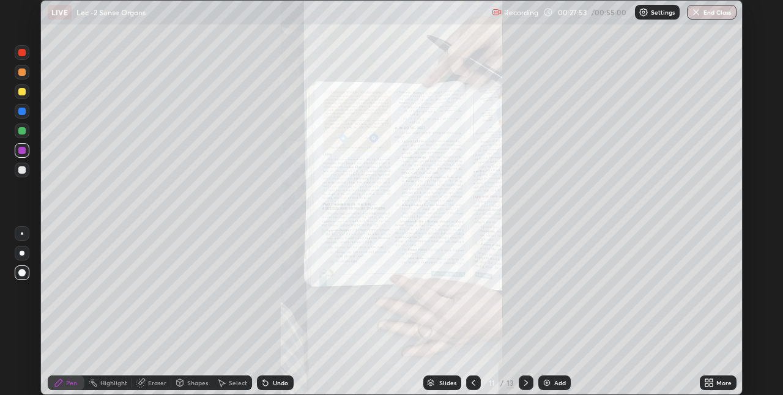
click at [468, 380] on icon at bounding box center [473, 383] width 10 height 10
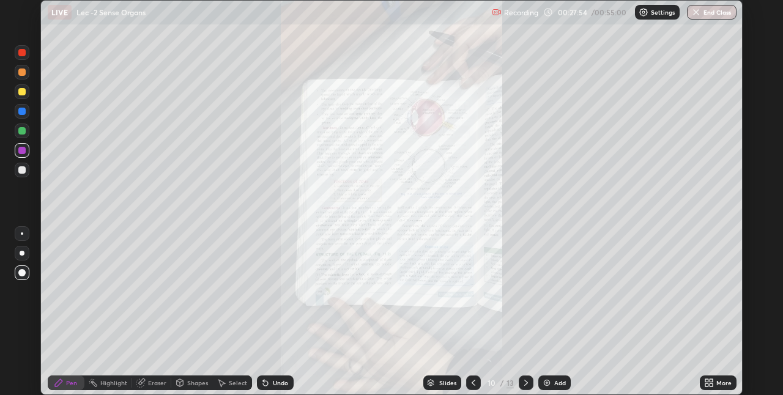
click at [469, 386] on icon at bounding box center [473, 383] width 10 height 10
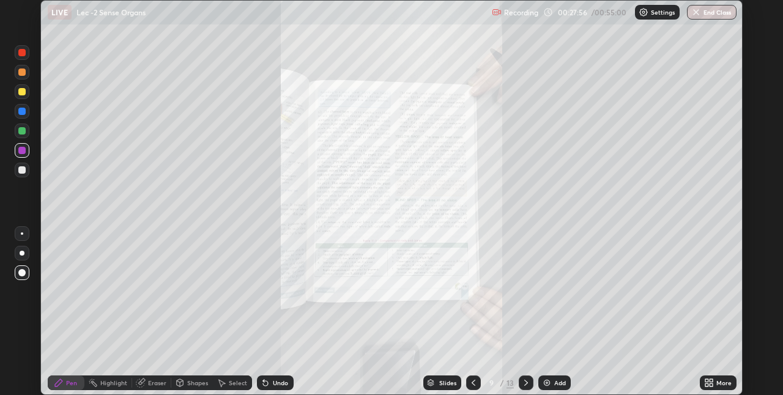
click at [706, 380] on icon at bounding box center [706, 380] width 3 height 3
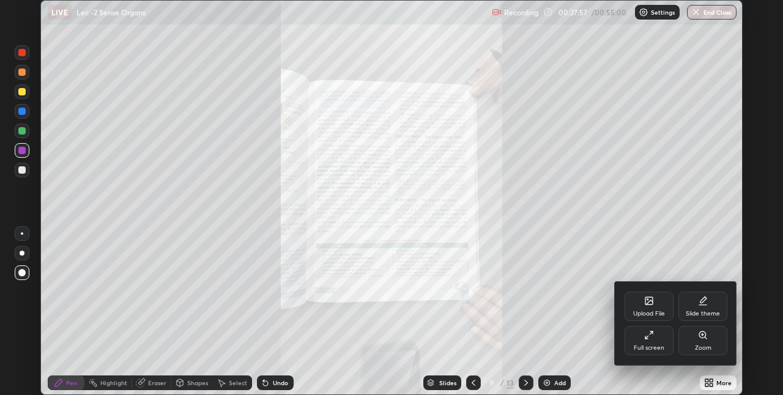
click at [645, 341] on div "Full screen" at bounding box center [648, 340] width 49 height 29
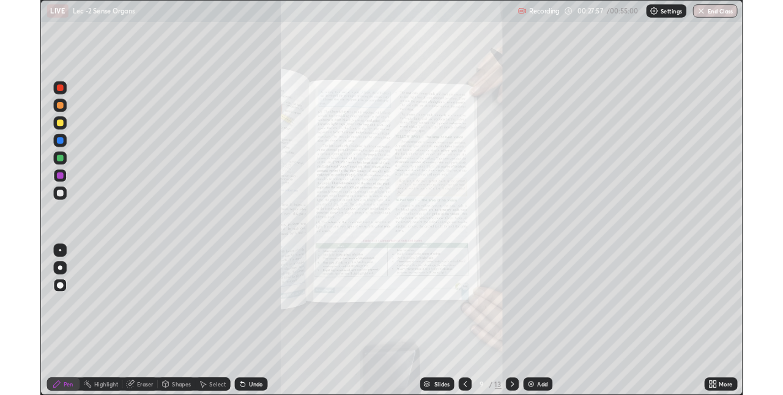
scroll to position [440, 783]
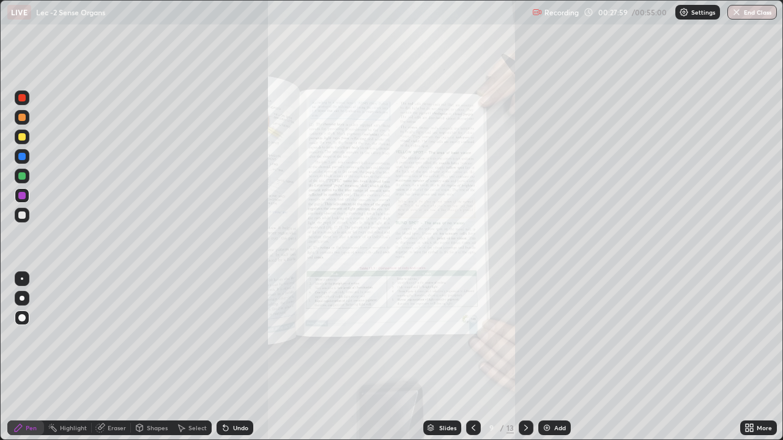
click at [755, 394] on div "More" at bounding box center [758, 428] width 37 height 15
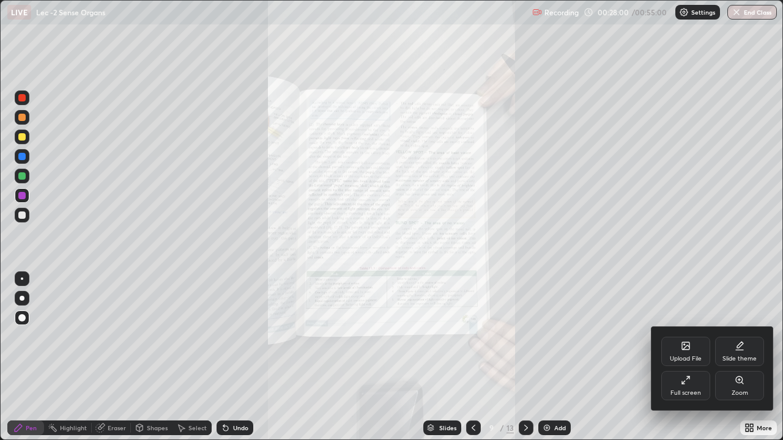
click at [676, 381] on div "Full screen" at bounding box center [685, 385] width 49 height 29
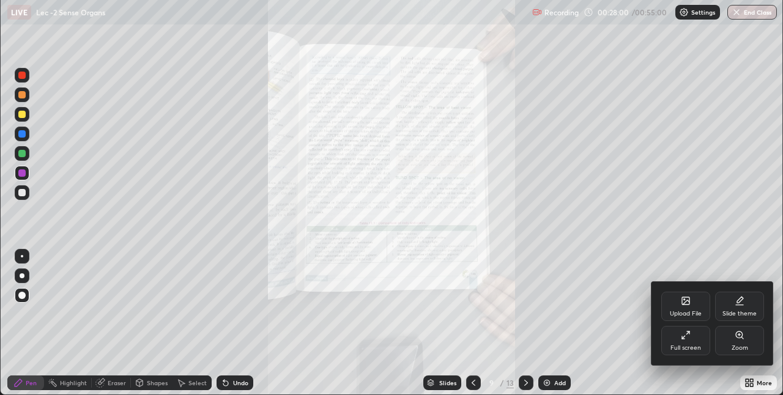
click at [740, 373] on div "Upload File Slide theme Full screen Zoom" at bounding box center [391, 197] width 783 height 395
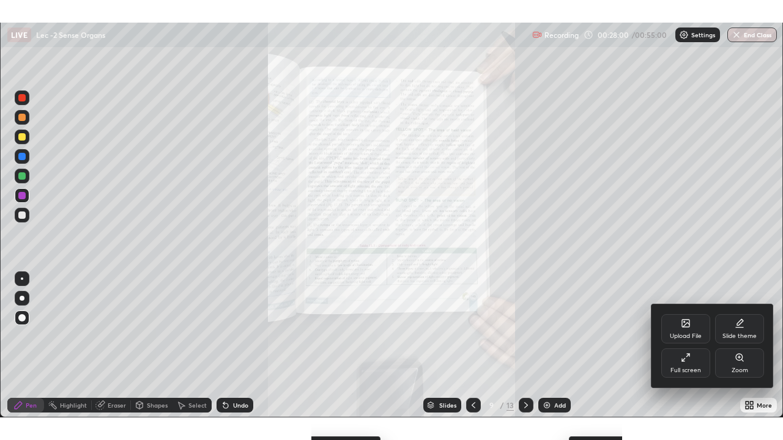
scroll to position [60748, 60361]
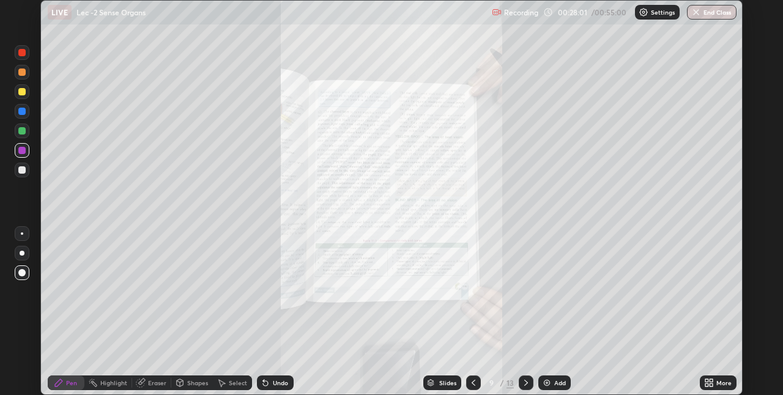
click at [704, 380] on icon at bounding box center [709, 383] width 10 height 10
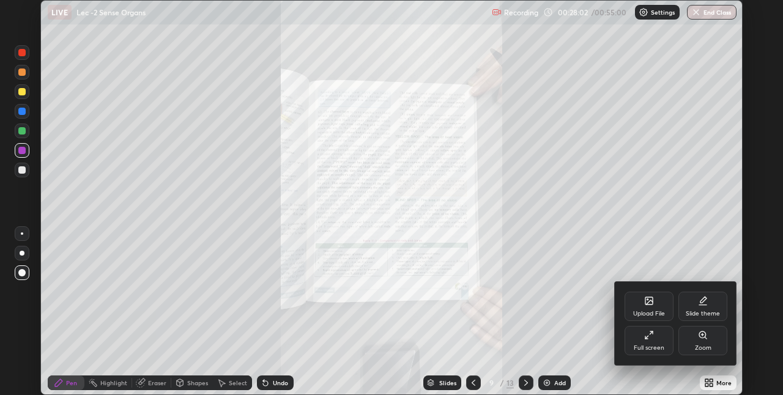
click at [644, 347] on div "Full screen" at bounding box center [648, 348] width 31 height 6
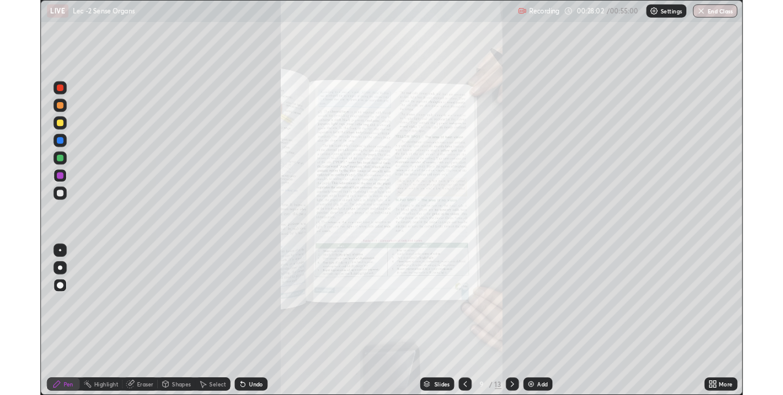
scroll to position [440, 783]
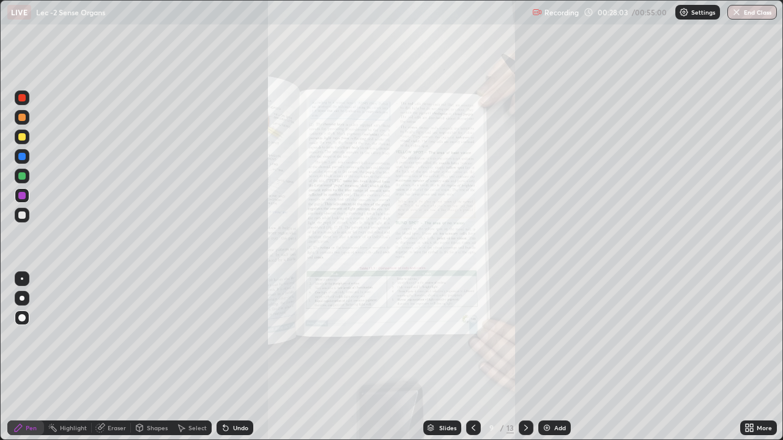
click at [744, 394] on div "More" at bounding box center [758, 428] width 37 height 15
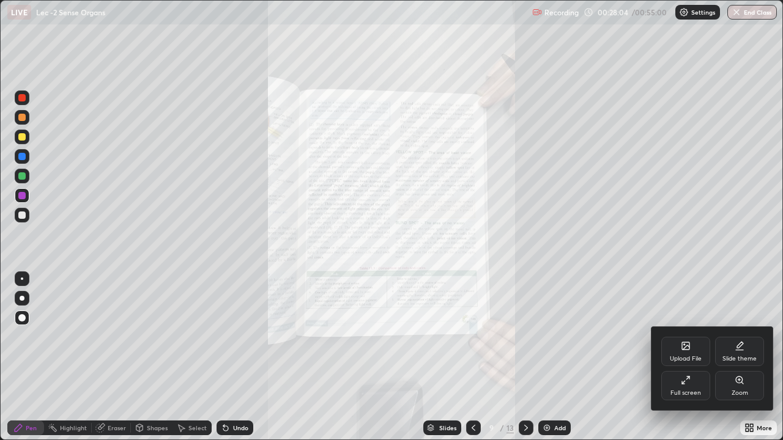
click at [723, 387] on div "Zoom" at bounding box center [739, 385] width 49 height 29
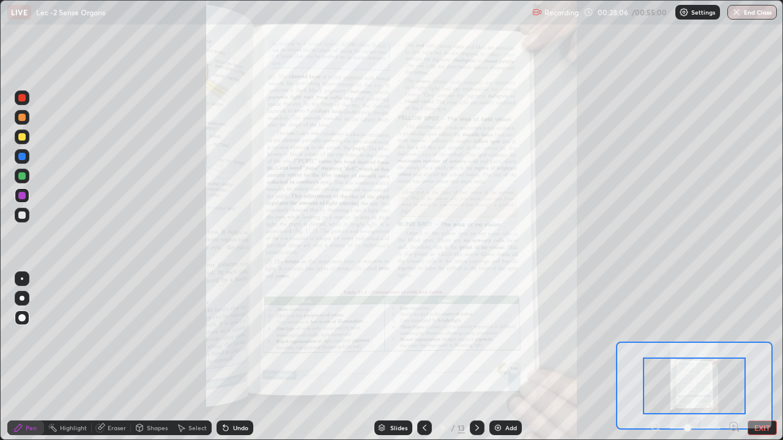
click at [729, 394] on icon at bounding box center [734, 427] width 12 height 12
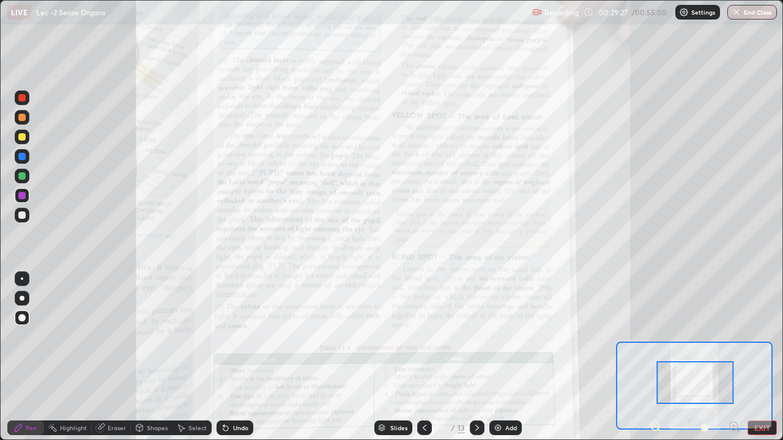
click at [23, 216] on div at bounding box center [21, 215] width 7 height 7
click at [22, 197] on div at bounding box center [21, 195] width 7 height 7
click at [23, 160] on div at bounding box center [21, 156] width 7 height 7
click at [238, 394] on div "Undo" at bounding box center [240, 428] width 15 height 6
click at [225, 394] on icon at bounding box center [225, 428] width 5 height 5
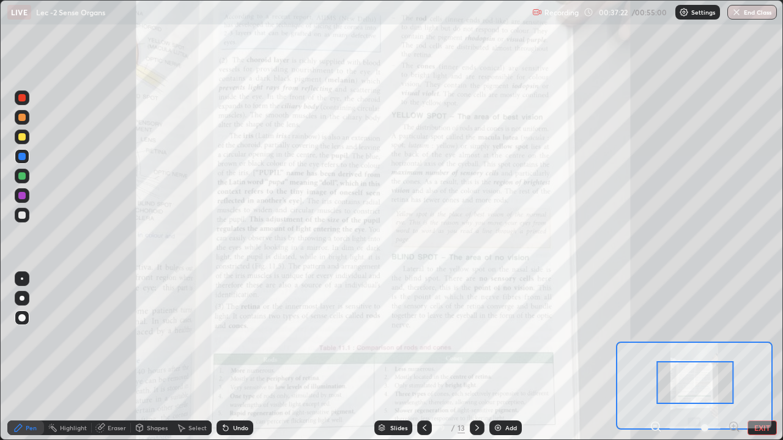
click at [19, 136] on div at bounding box center [21, 136] width 7 height 7
click at [22, 197] on div at bounding box center [21, 195] width 7 height 7
click at [25, 216] on div at bounding box center [21, 215] width 7 height 7
click at [26, 141] on div at bounding box center [22, 137] width 15 height 15
click at [23, 216] on div at bounding box center [21, 215] width 7 height 7
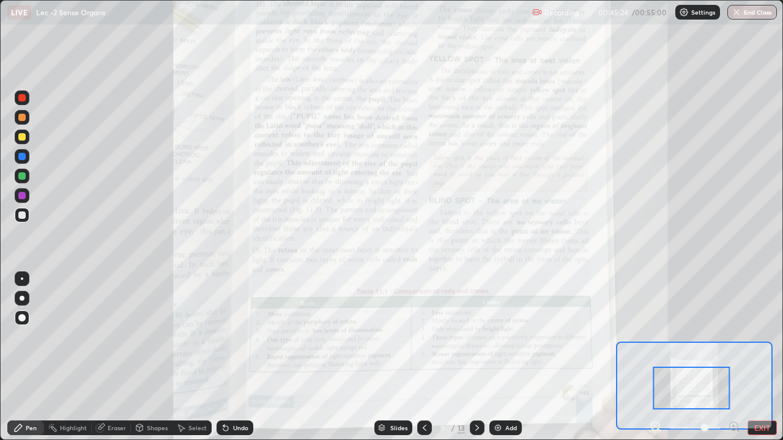
click at [20, 196] on div at bounding box center [21, 195] width 7 height 7
click at [22, 220] on div at bounding box center [22, 215] width 15 height 15
click at [22, 279] on div at bounding box center [22, 279] width 2 height 2
click at [756, 394] on button "EXIT" at bounding box center [761, 428] width 29 height 15
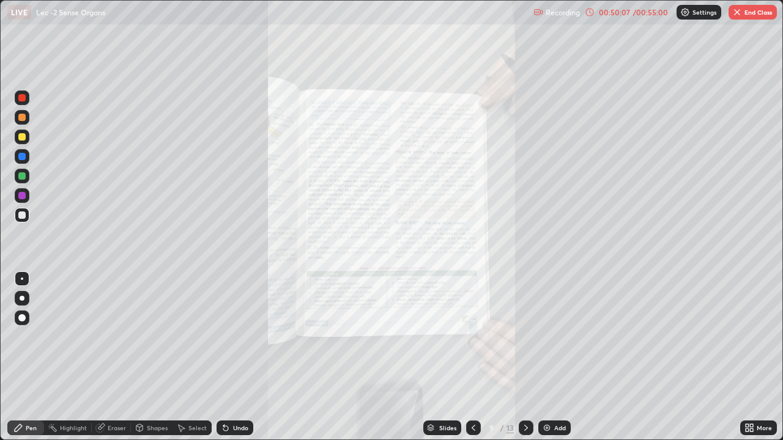
click at [738, 17] on button "End Class" at bounding box center [752, 12] width 48 height 15
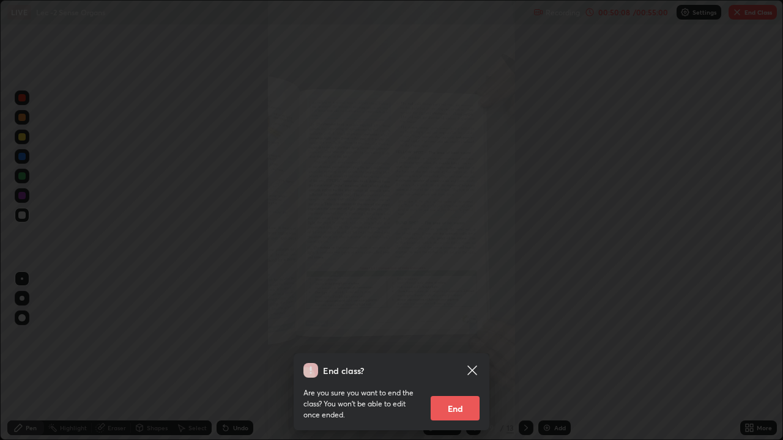
click at [466, 394] on button "End" at bounding box center [454, 408] width 49 height 24
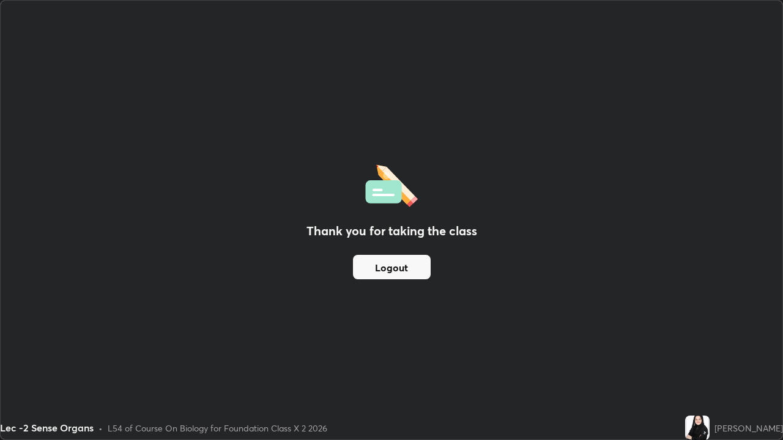
click at [420, 270] on button "Logout" at bounding box center [392, 267] width 78 height 24
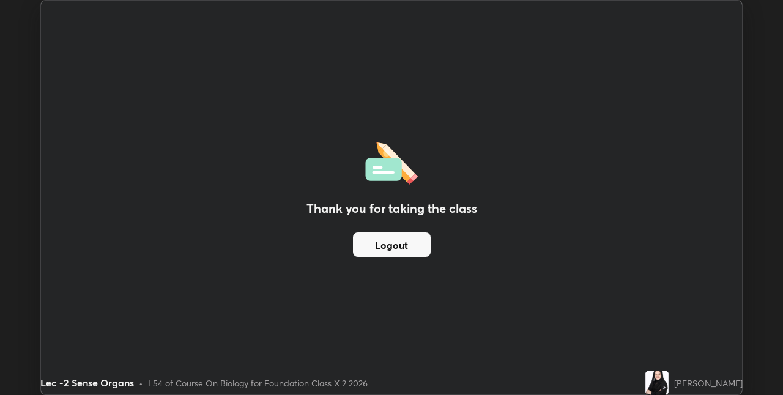
scroll to position [60748, 60361]
click at [394, 245] on button "Logout" at bounding box center [392, 244] width 78 height 24
click at [386, 249] on button "Logout" at bounding box center [392, 244] width 78 height 24
click at [389, 252] on button "Logout" at bounding box center [392, 244] width 78 height 24
click at [389, 254] on button "Logout" at bounding box center [392, 244] width 78 height 24
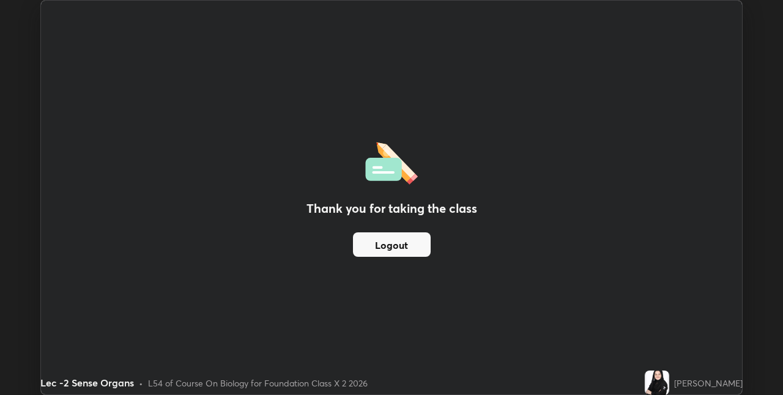
click at [391, 253] on button "Logout" at bounding box center [392, 244] width 78 height 24
